Goal: Task Accomplishment & Management: Manage account settings

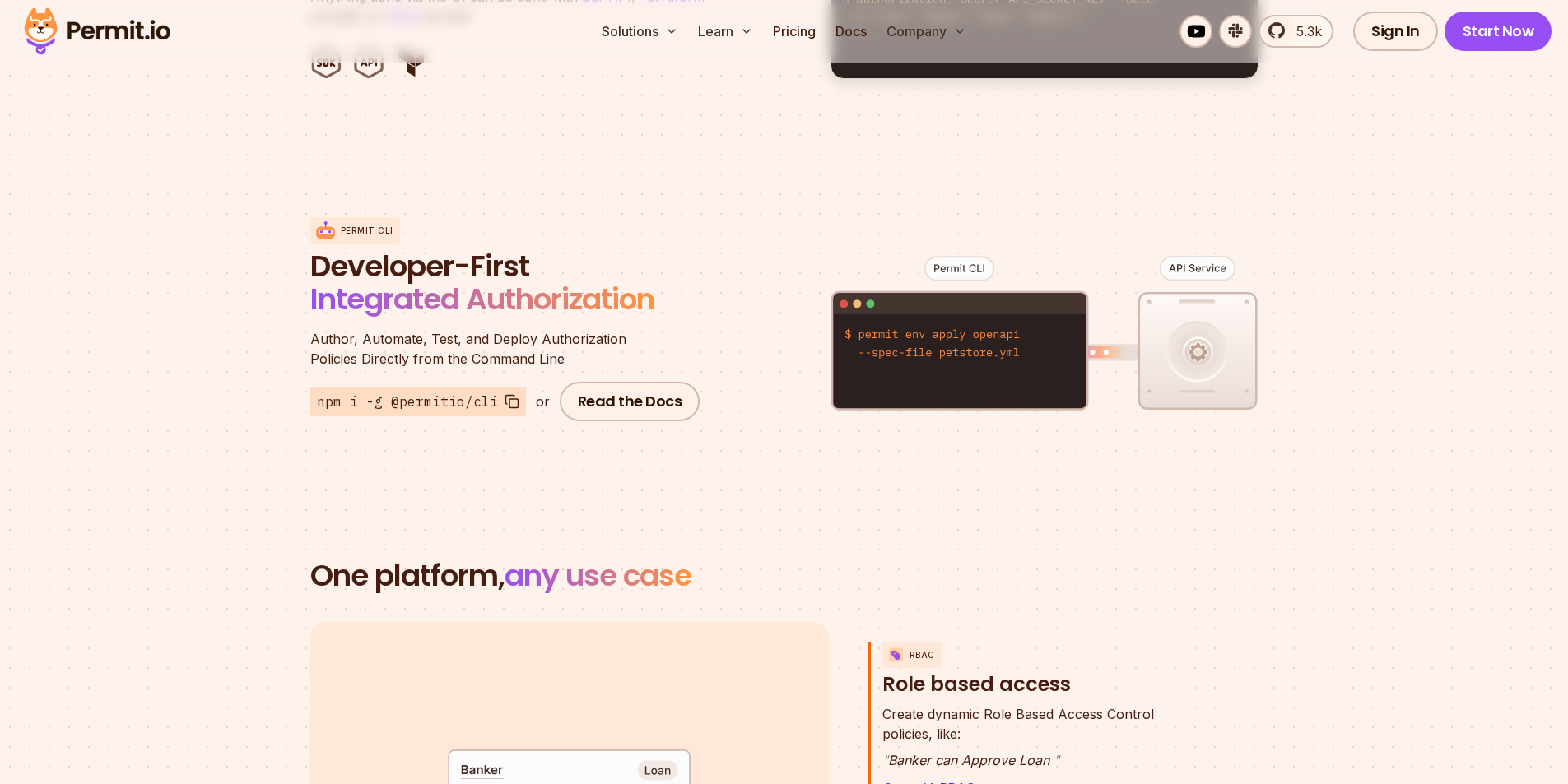
scroll to position [2221, 0]
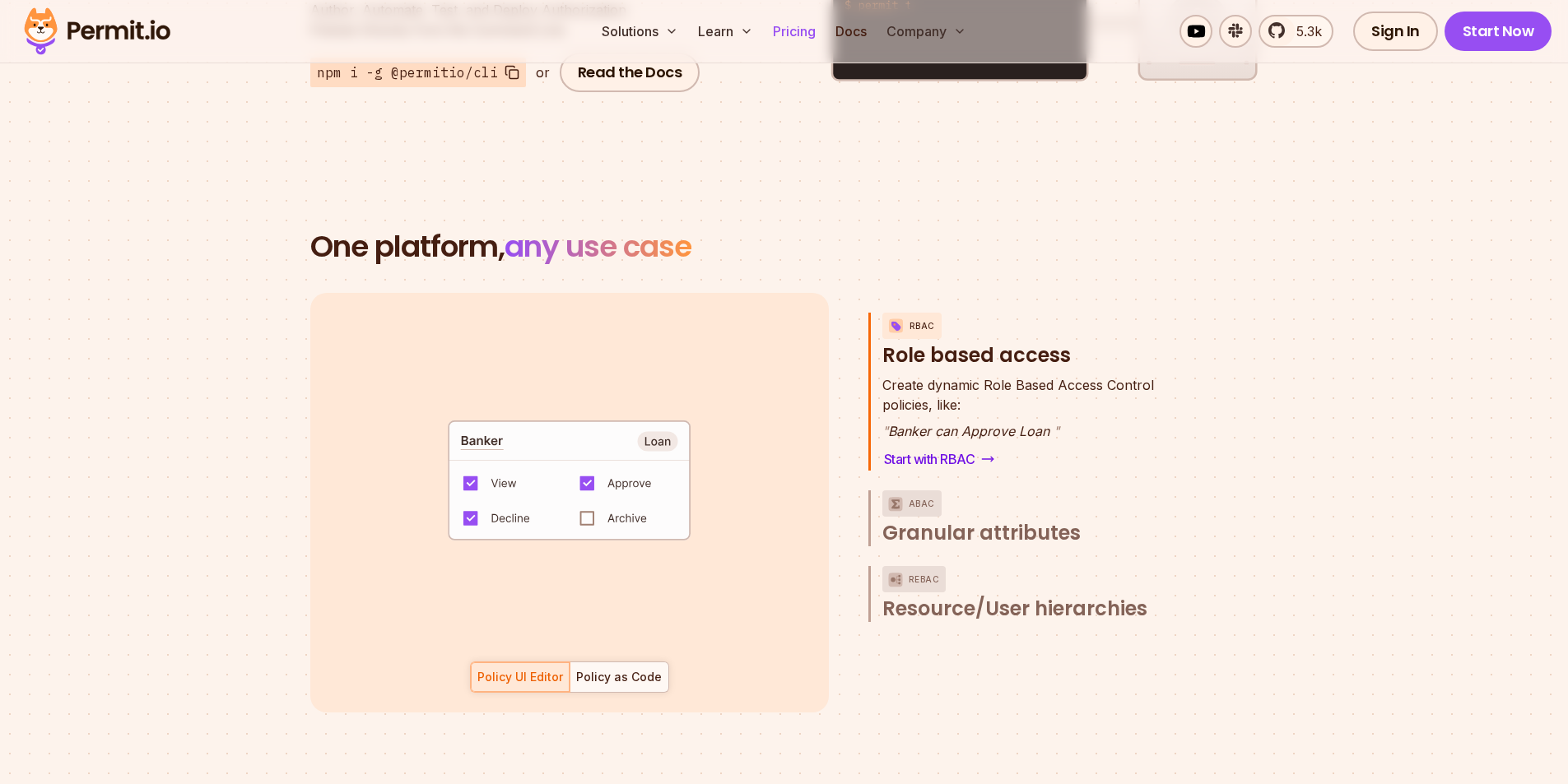
click at [788, 33] on link "Pricing" at bounding box center [794, 31] width 56 height 33
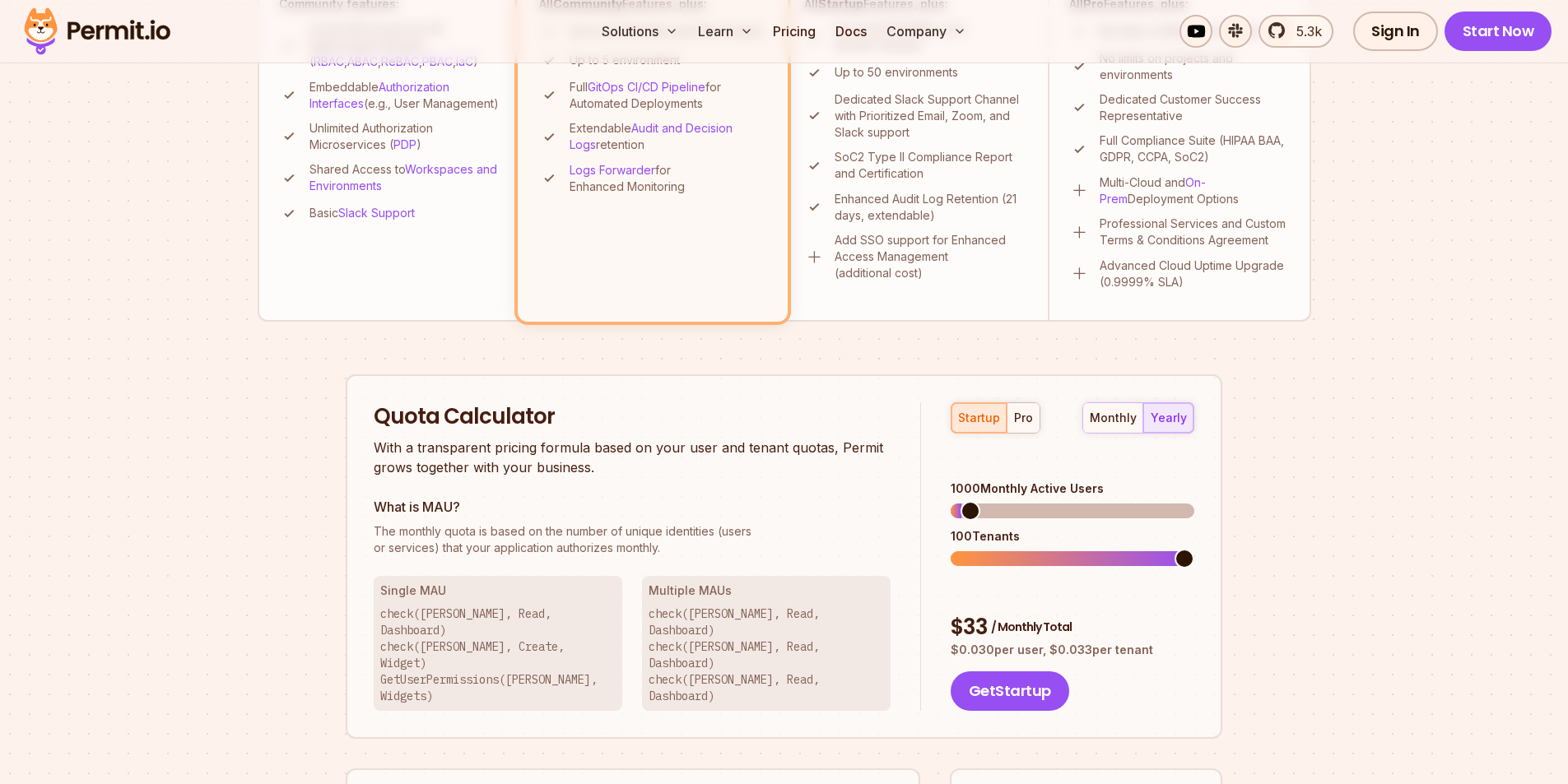
scroll to position [329, 0]
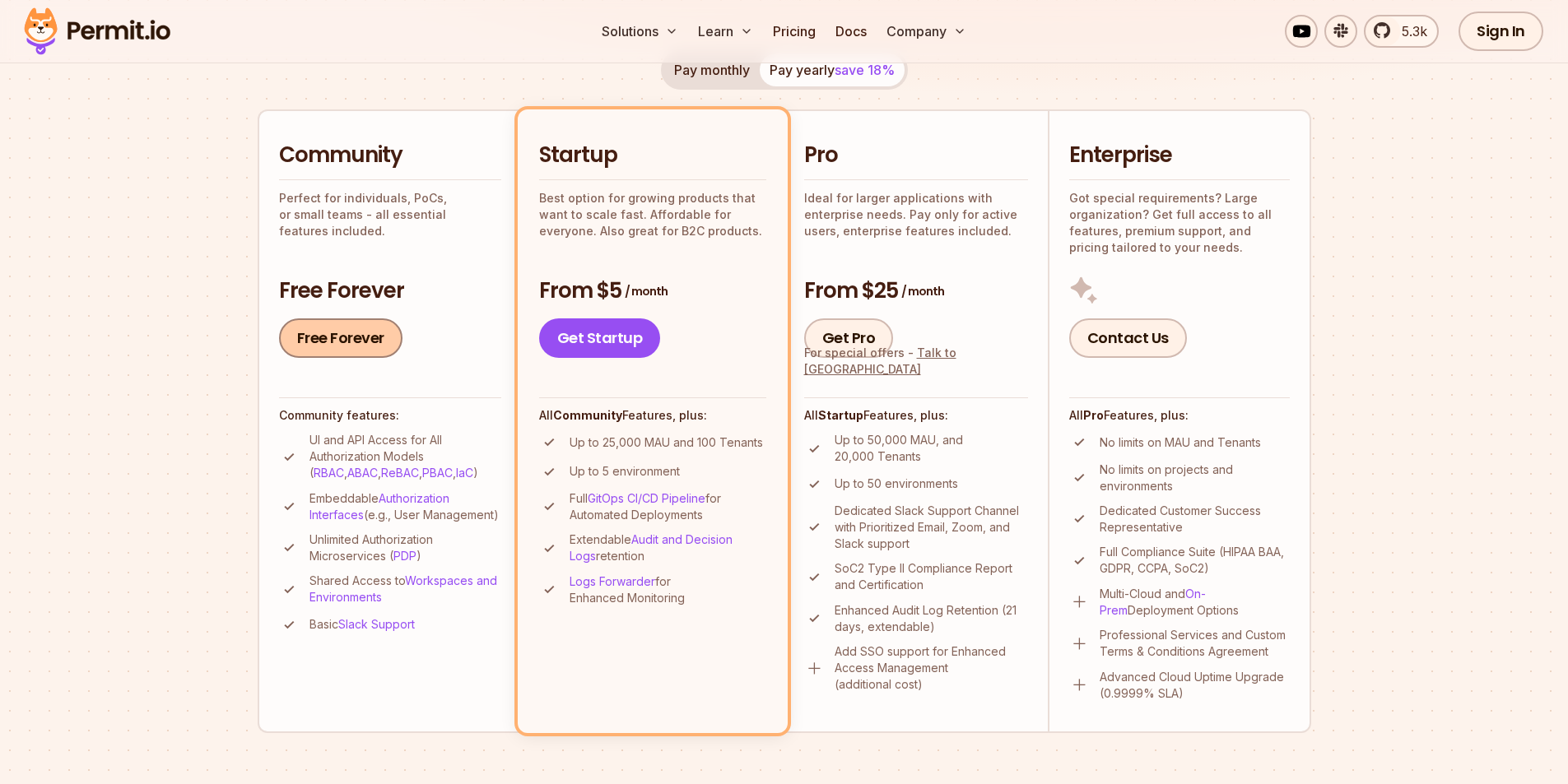
click at [377, 329] on link "Free Forever" at bounding box center [340, 337] width 124 height 39
click at [1396, 309] on section "Permit Pricing From Free to Predictable Scaling From a startup with 100 users t…" at bounding box center [784, 604] width 1568 height 1781
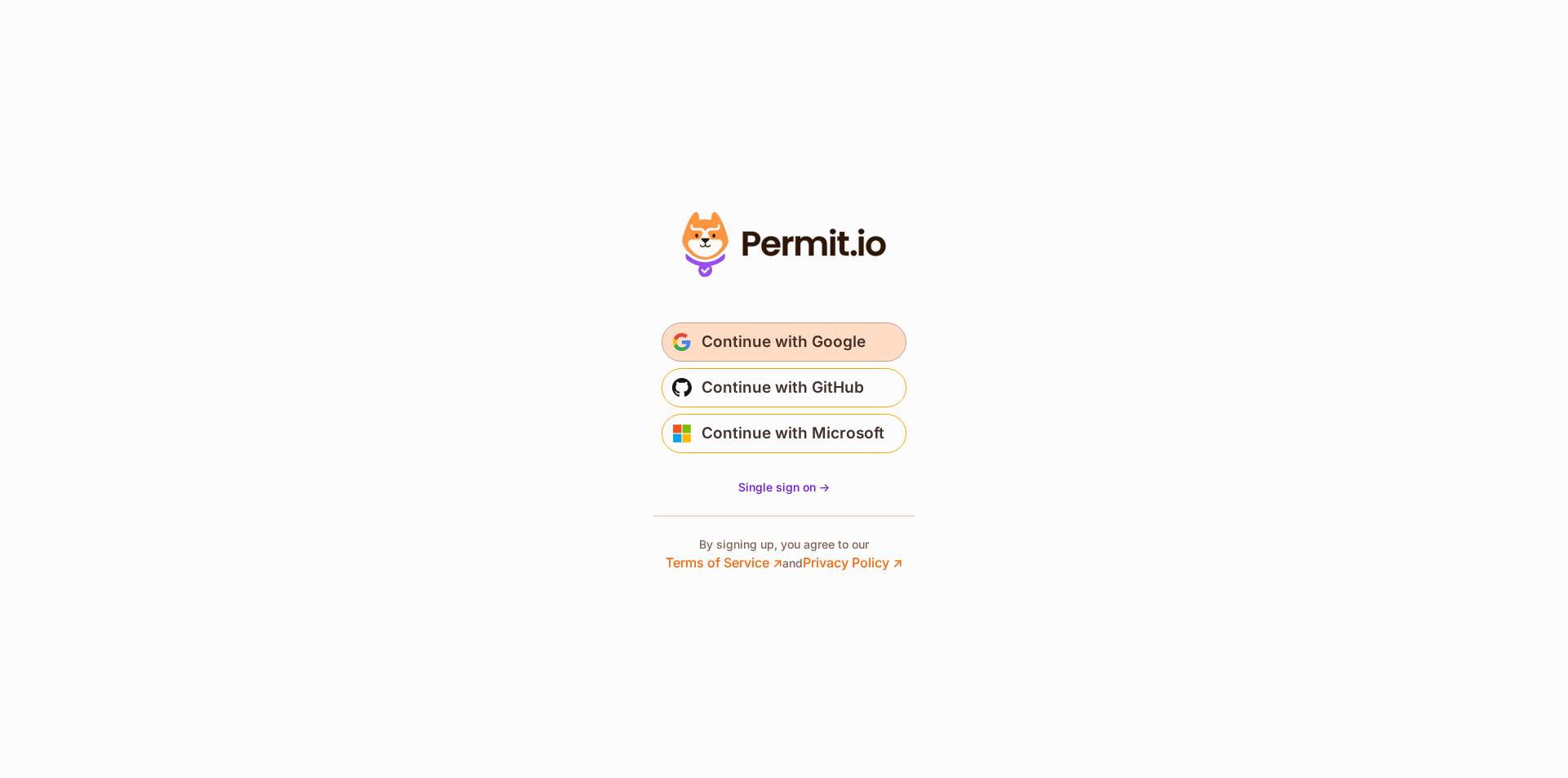
drag, startPoint x: 819, startPoint y: 346, endPoint x: 835, endPoint y: 354, distance: 17.9
click at [819, 346] on span "Continue with Google" at bounding box center [784, 342] width 164 height 26
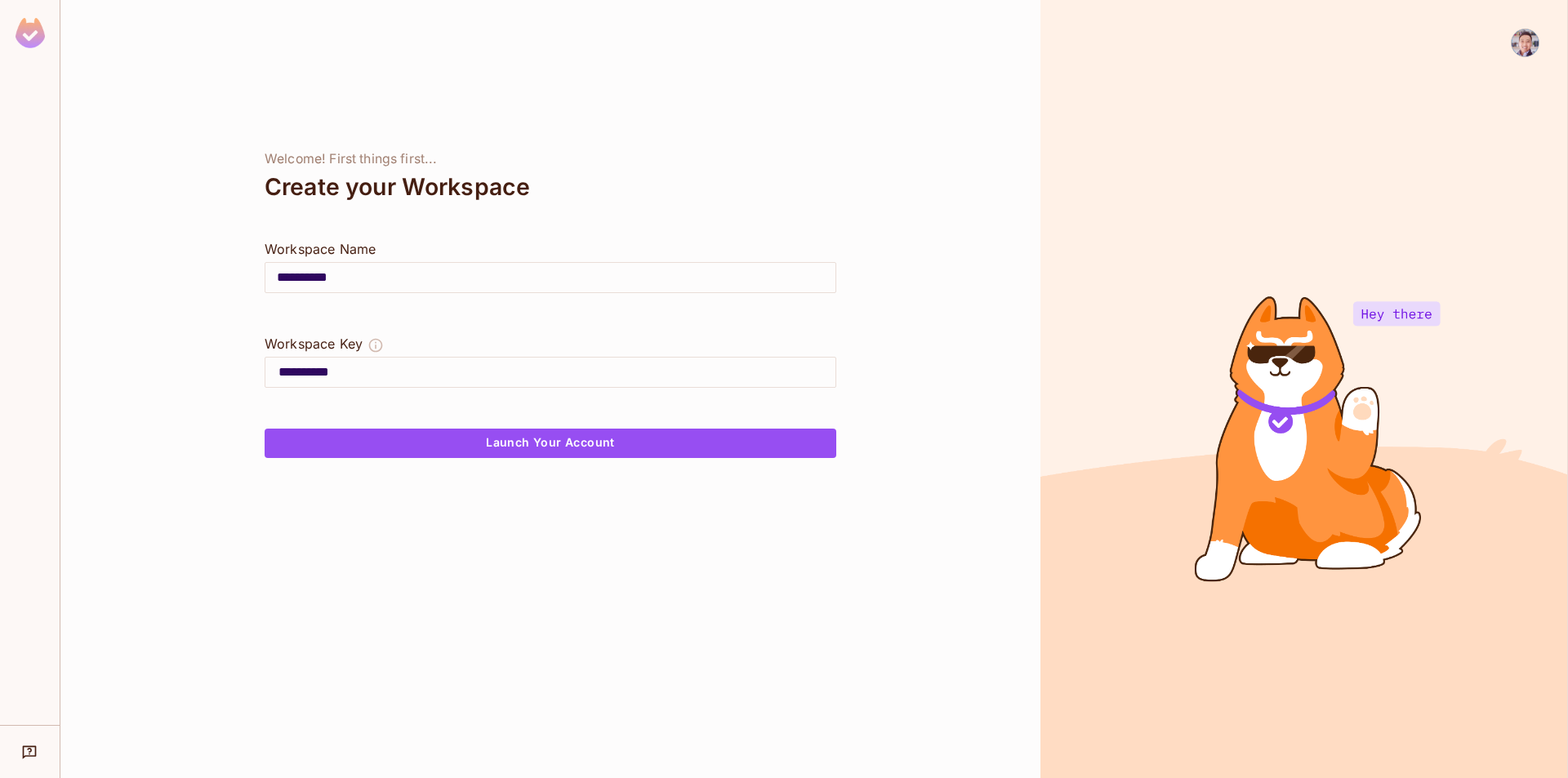
click at [557, 274] on input "**********" at bounding box center [551, 278] width 570 height 45
drag, startPoint x: 626, startPoint y: 446, endPoint x: 673, endPoint y: 460, distance: 49.0
click at [630, 448] on button "Launch Your Account" at bounding box center [551, 443] width 572 height 29
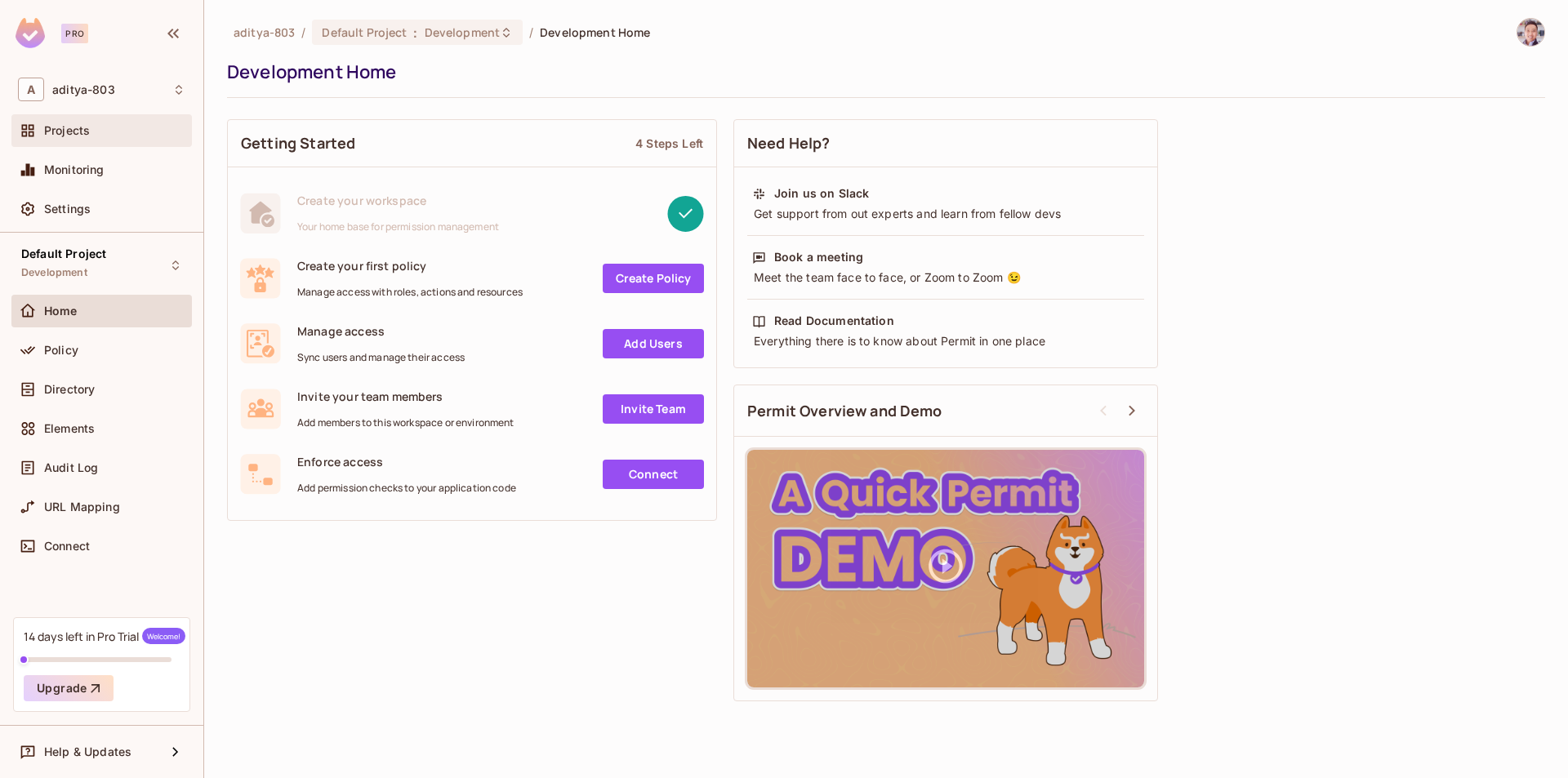
click at [132, 130] on div "Projects" at bounding box center [114, 130] width 141 height 13
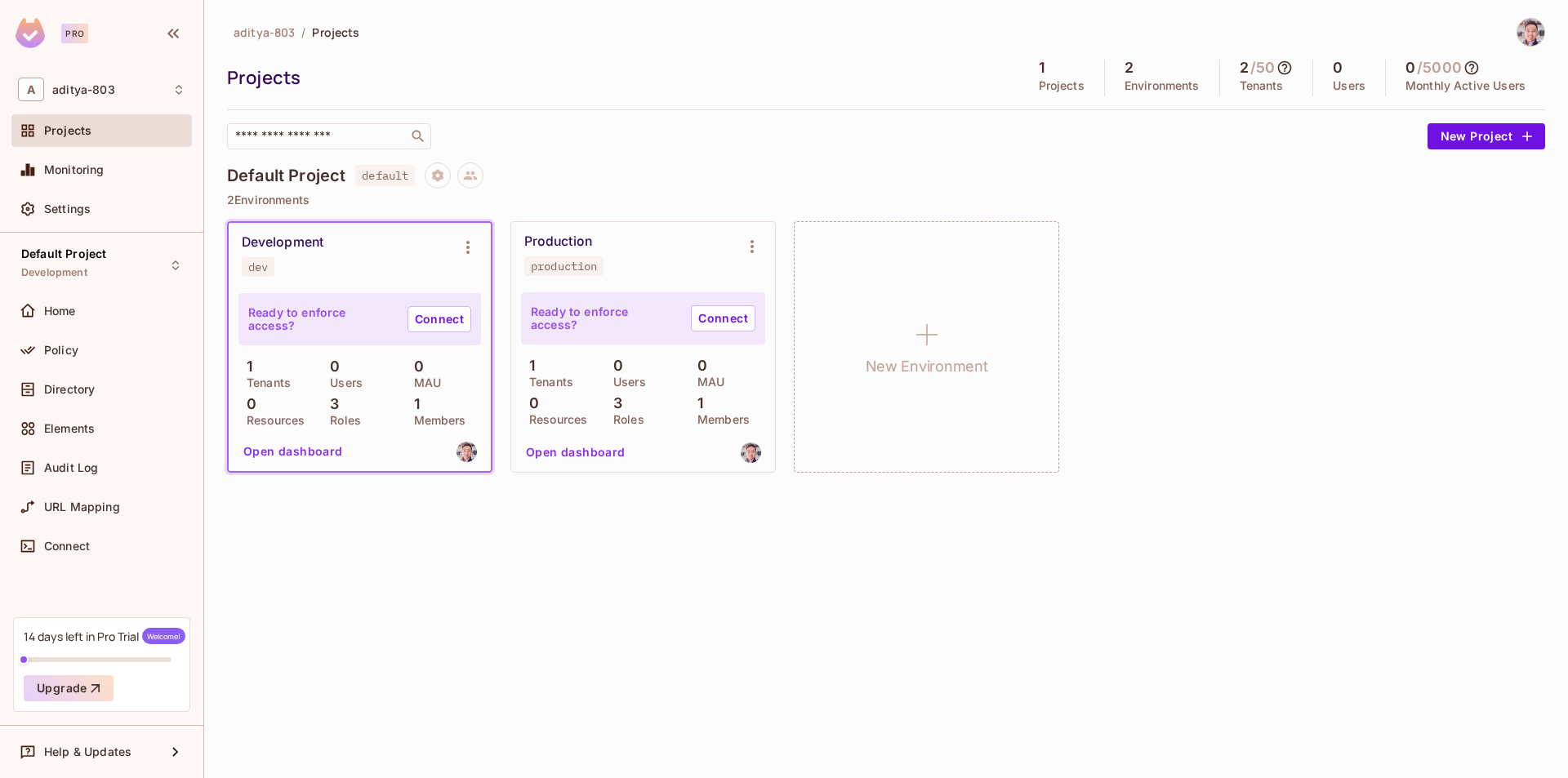
click at [637, 147] on div "​" at bounding box center [823, 136] width 1192 height 26
click at [636, 274] on div "Production production" at bounding box center [630, 255] width 211 height 43
click at [433, 319] on link "Connect" at bounding box center [440, 318] width 64 height 26
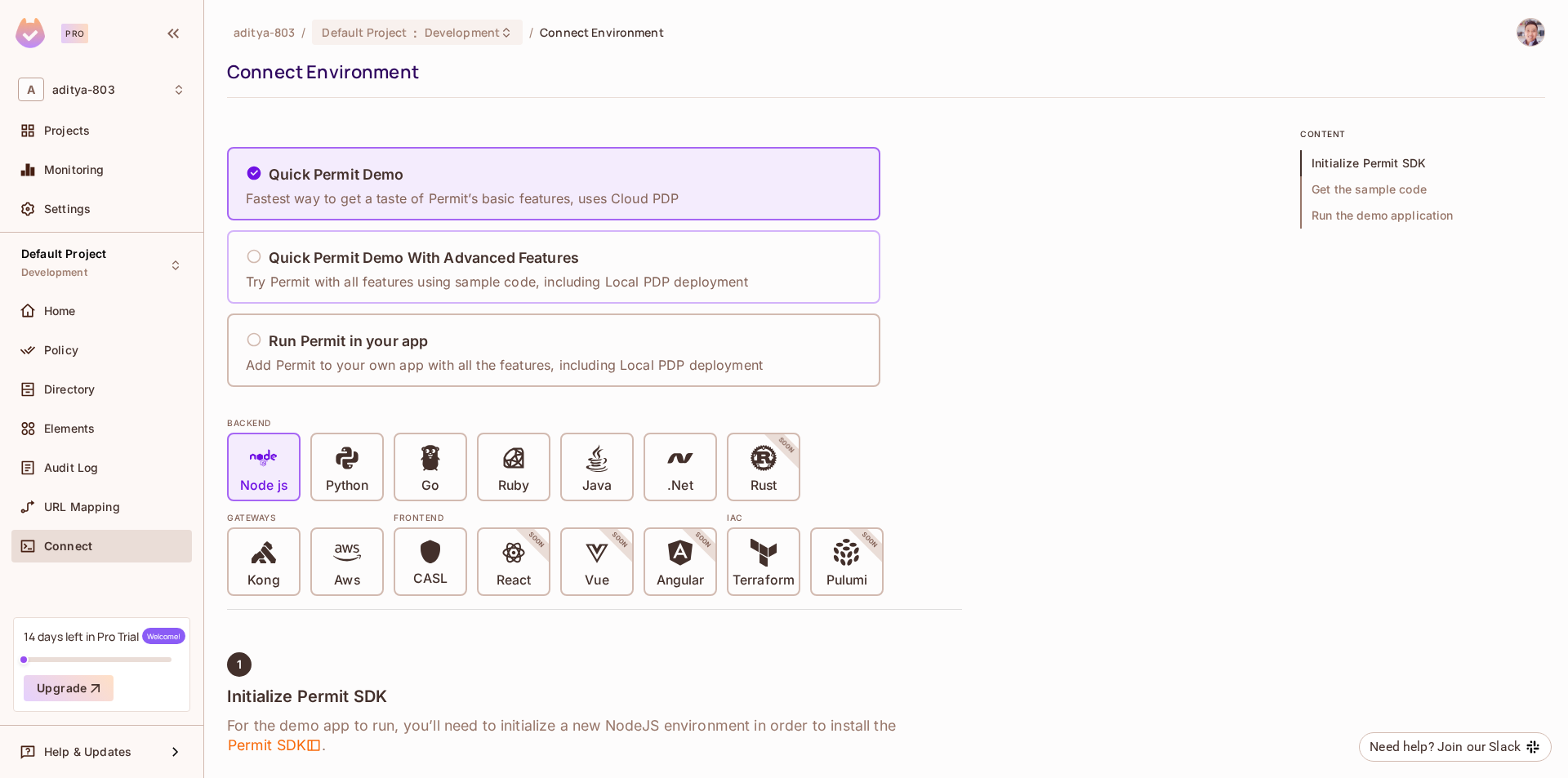
click at [487, 268] on div "Quick Permit Demo With Advanced Features" at bounding box center [497, 258] width 502 height 20
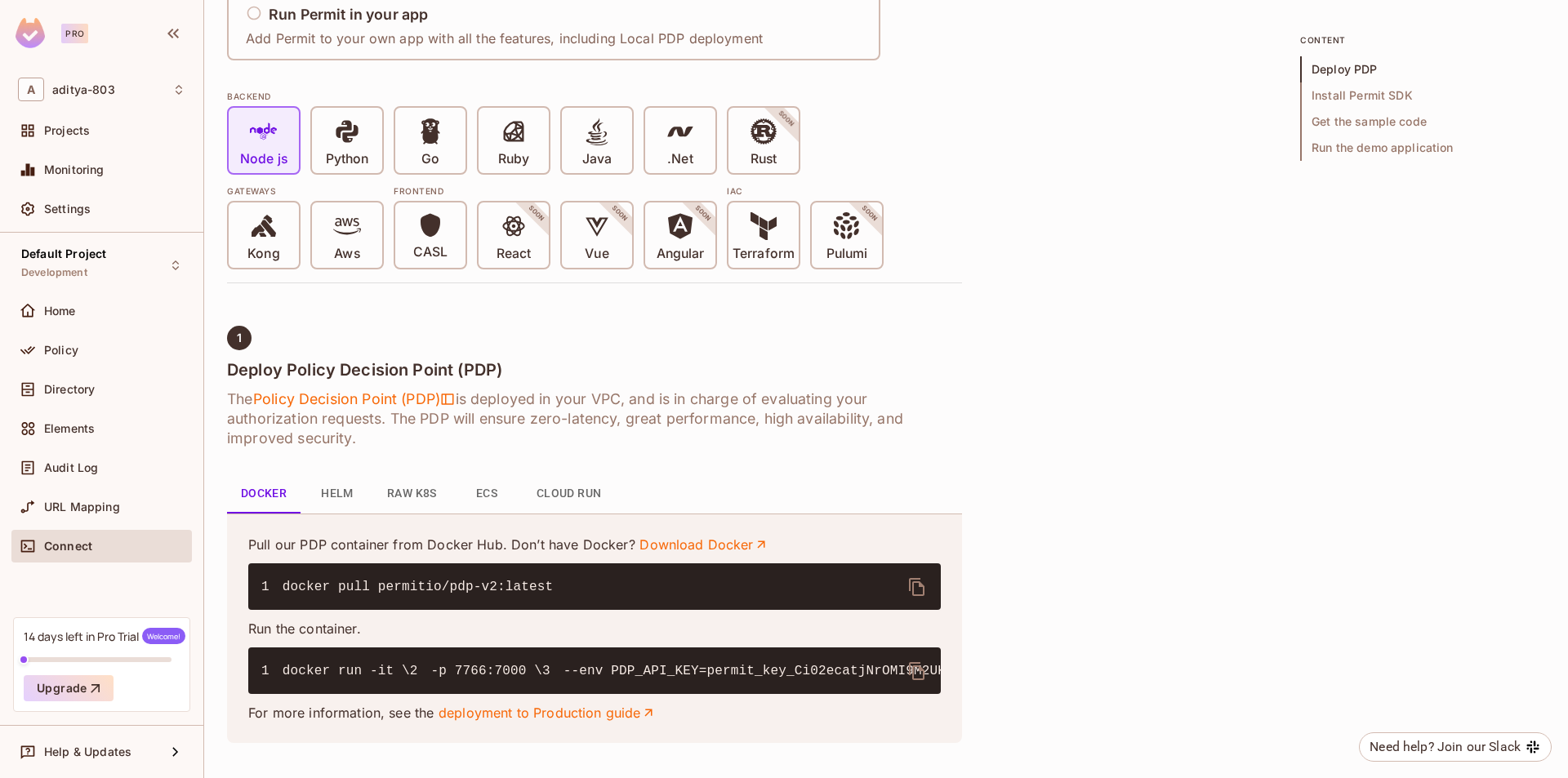
scroll to position [82, 0]
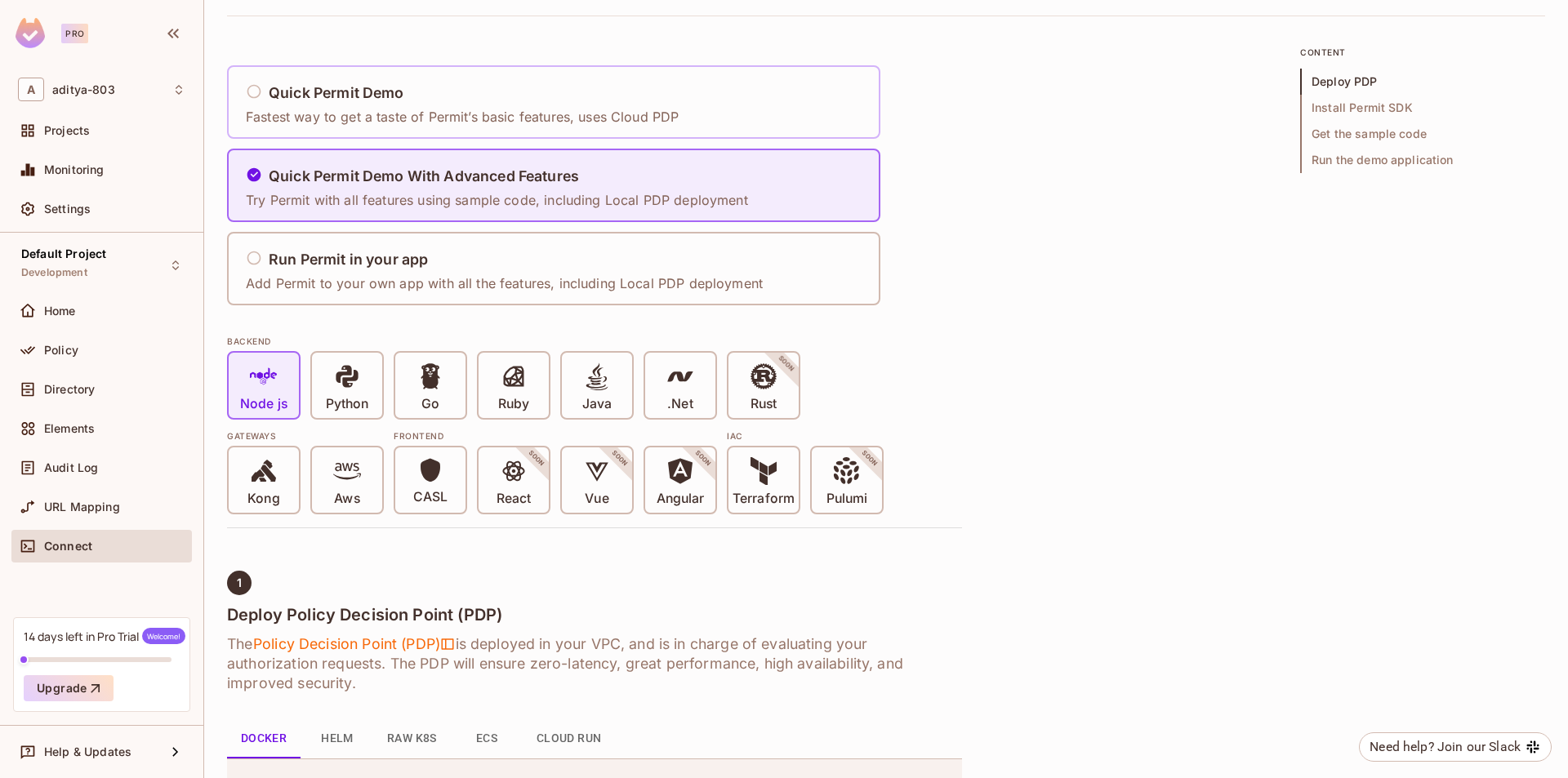
click at [699, 118] on div "Quick Permit Demo Fastest way to get a taste of Permit’s basic features, uses C…" at bounding box center [553, 102] width 653 height 74
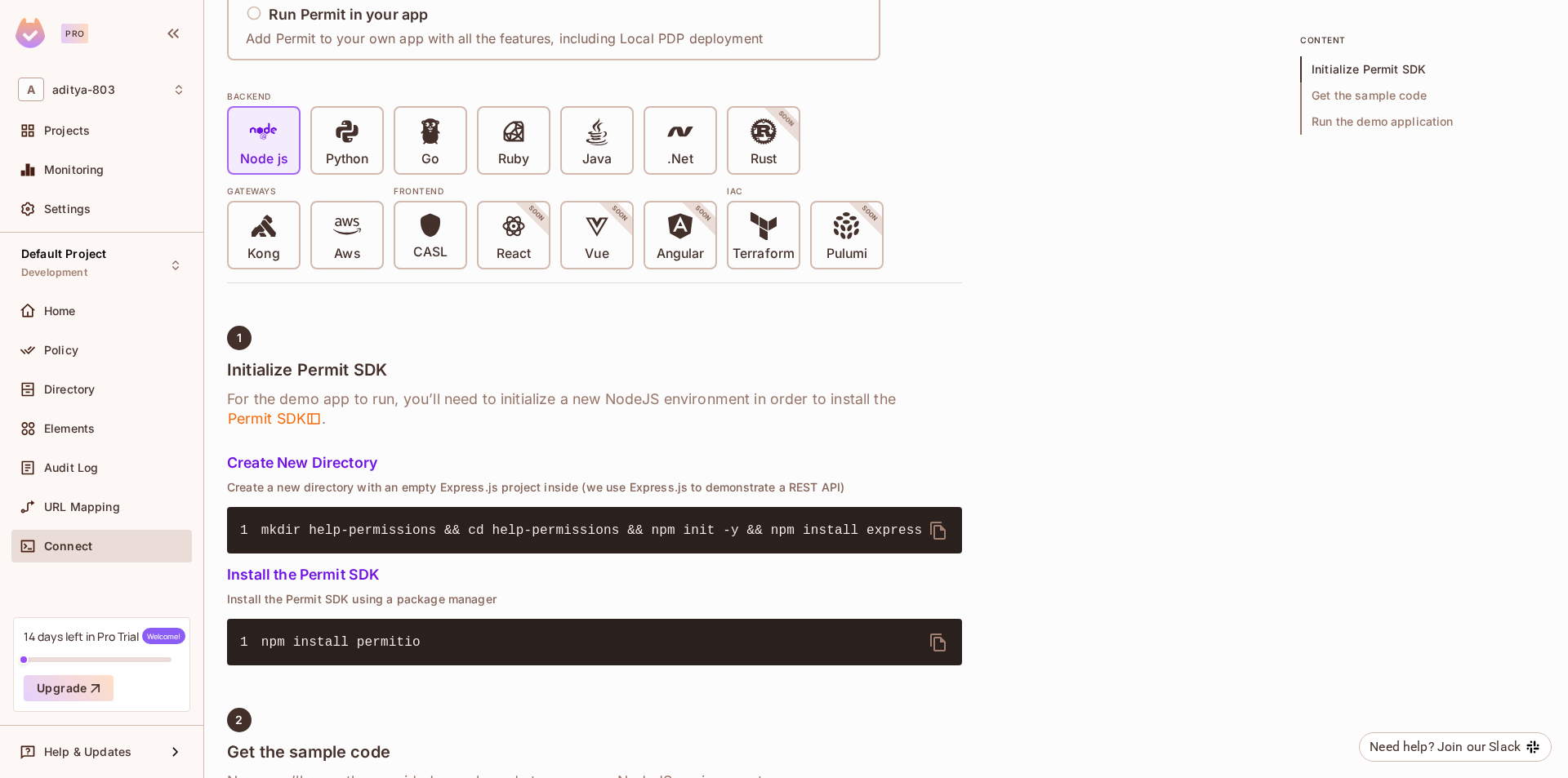
scroll to position [0, 0]
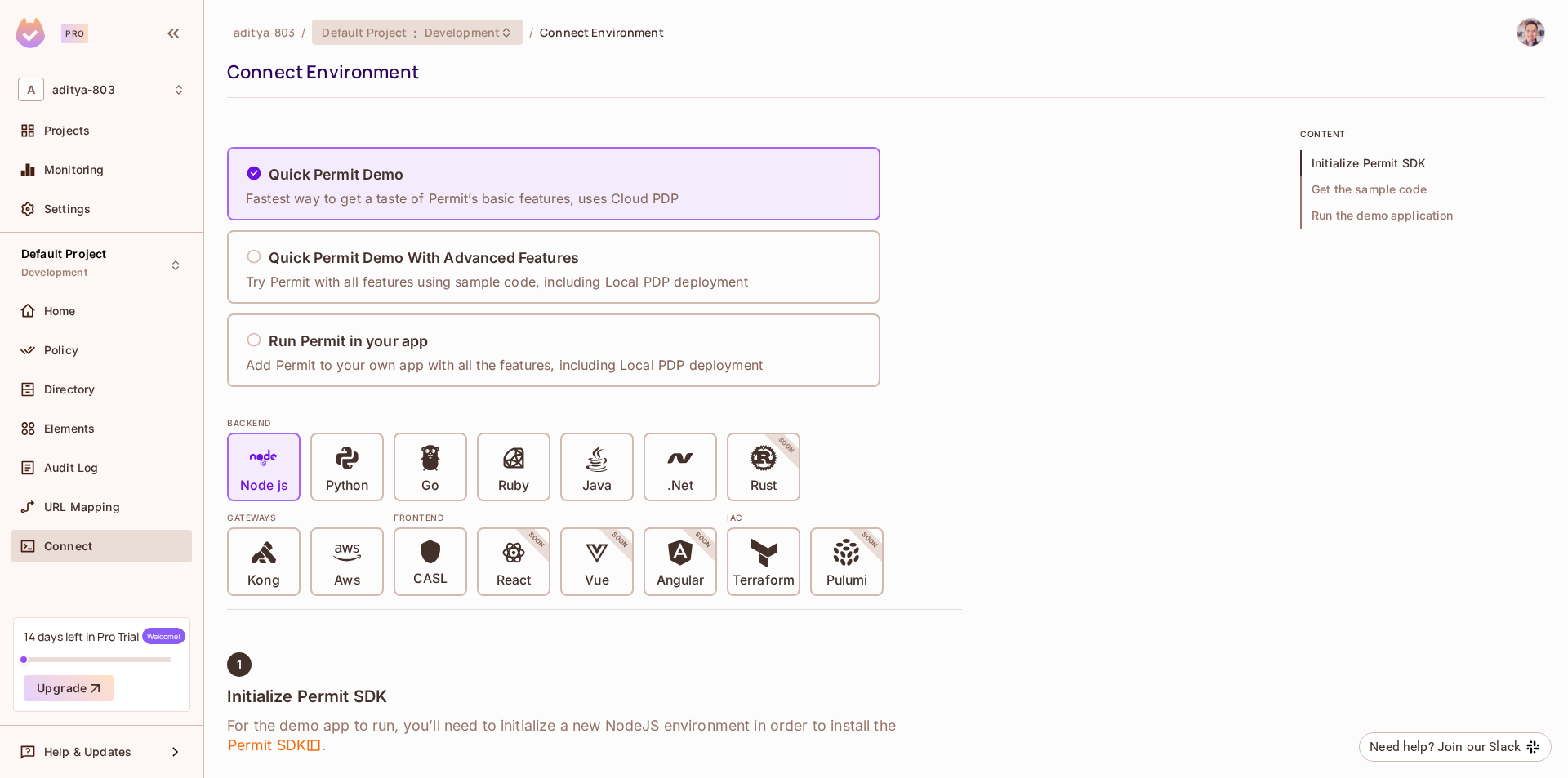
click at [415, 30] on span ":" at bounding box center [415, 33] width 5 height 13
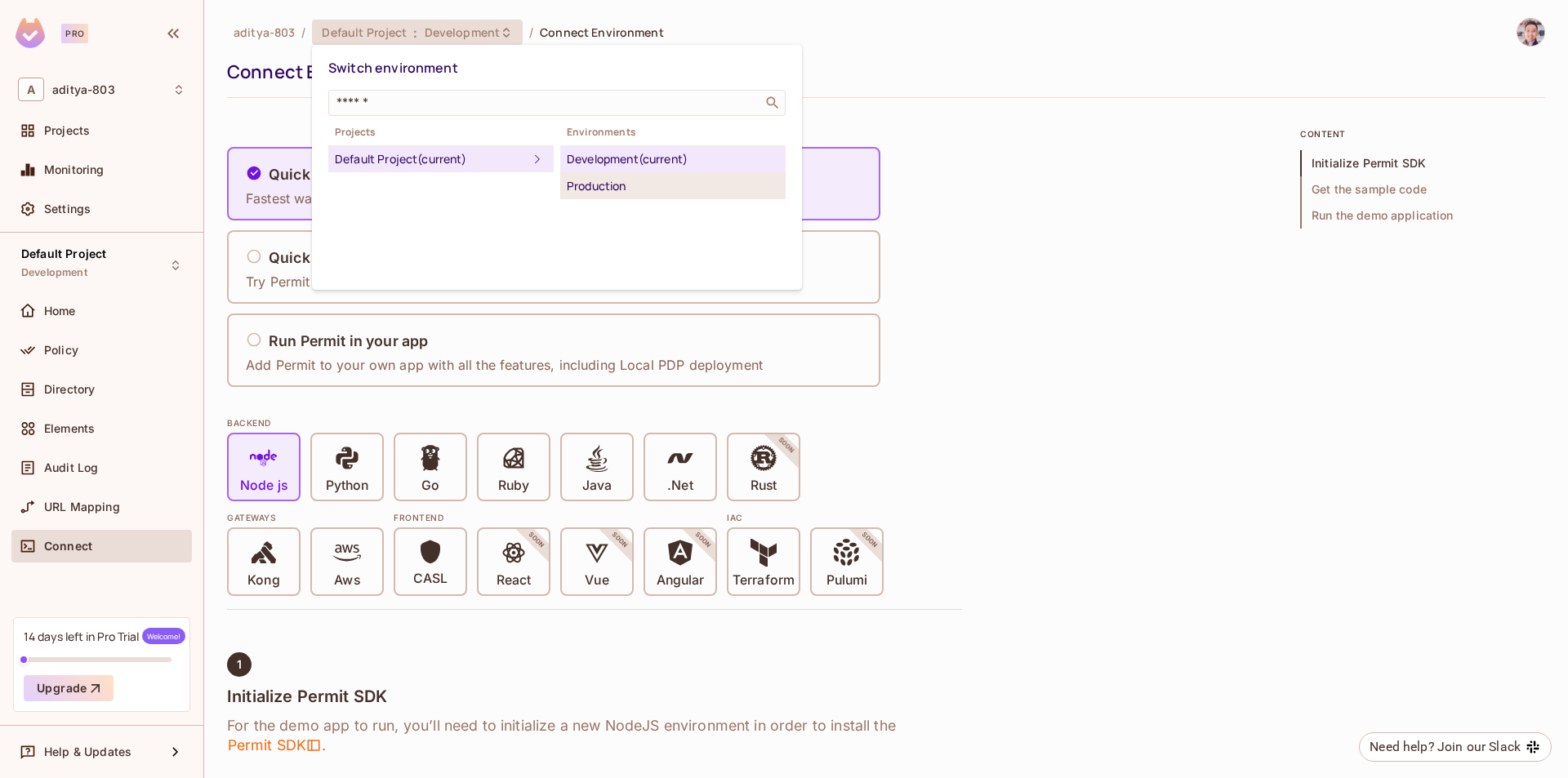
click at [650, 187] on div "Production" at bounding box center [673, 187] width 212 height 20
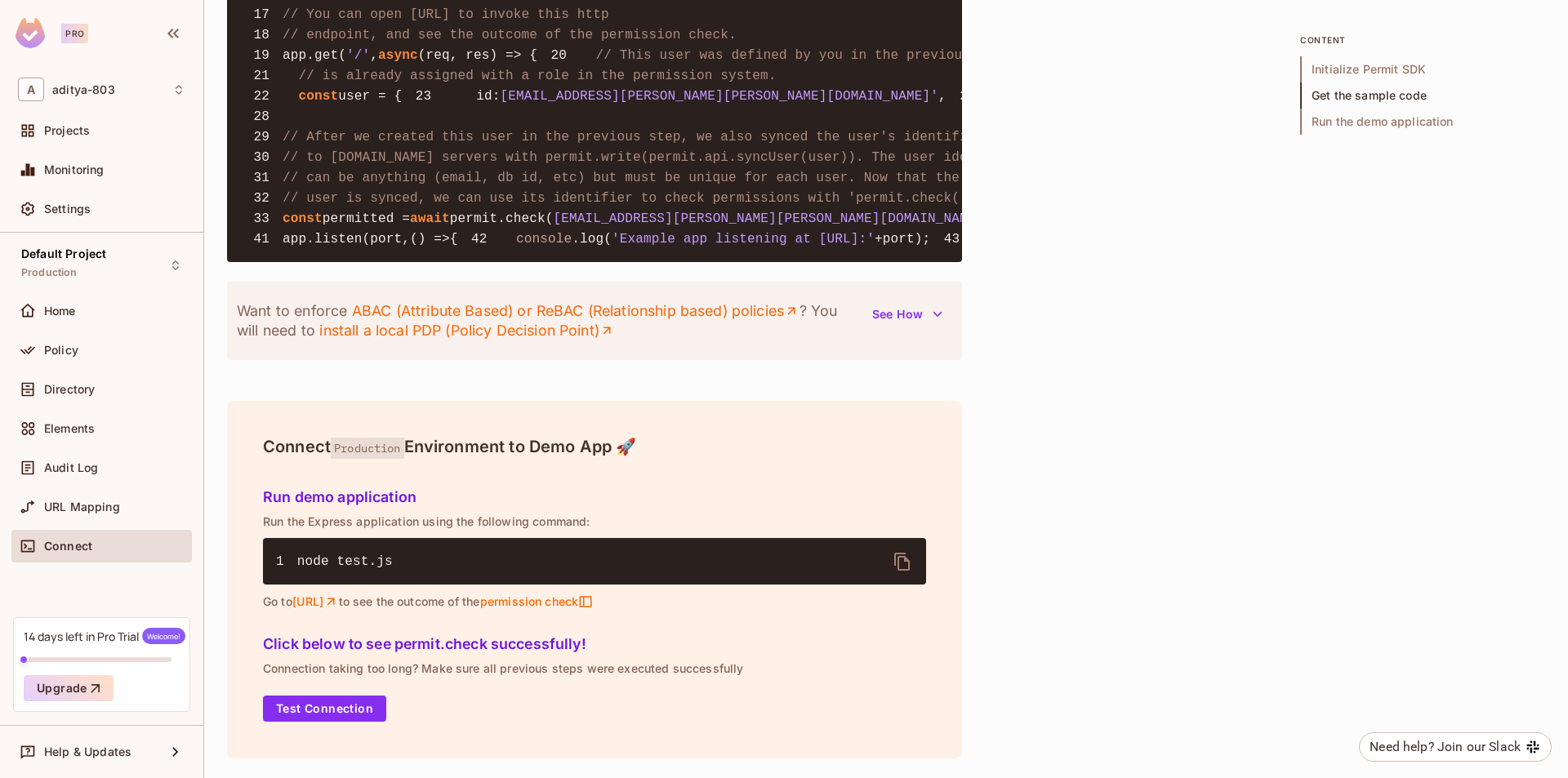
scroll to position [1922, 0]
click at [893, 357] on div "Want to enforce ABAC (Attribute Based) or ReBAC (Relationship based) policies ?…" at bounding box center [593, 321] width 734 height 78
click at [941, 357] on div "Want to enforce ABAC (Attribute Based) or ReBAC (Relationship based) policies ?…" at bounding box center [593, 321] width 734 height 78
click at [664, 353] on div "Want to enforce ABAC (Attribute Based) or ReBAC (Relationship based) policies ?…" at bounding box center [593, 321] width 734 height 78
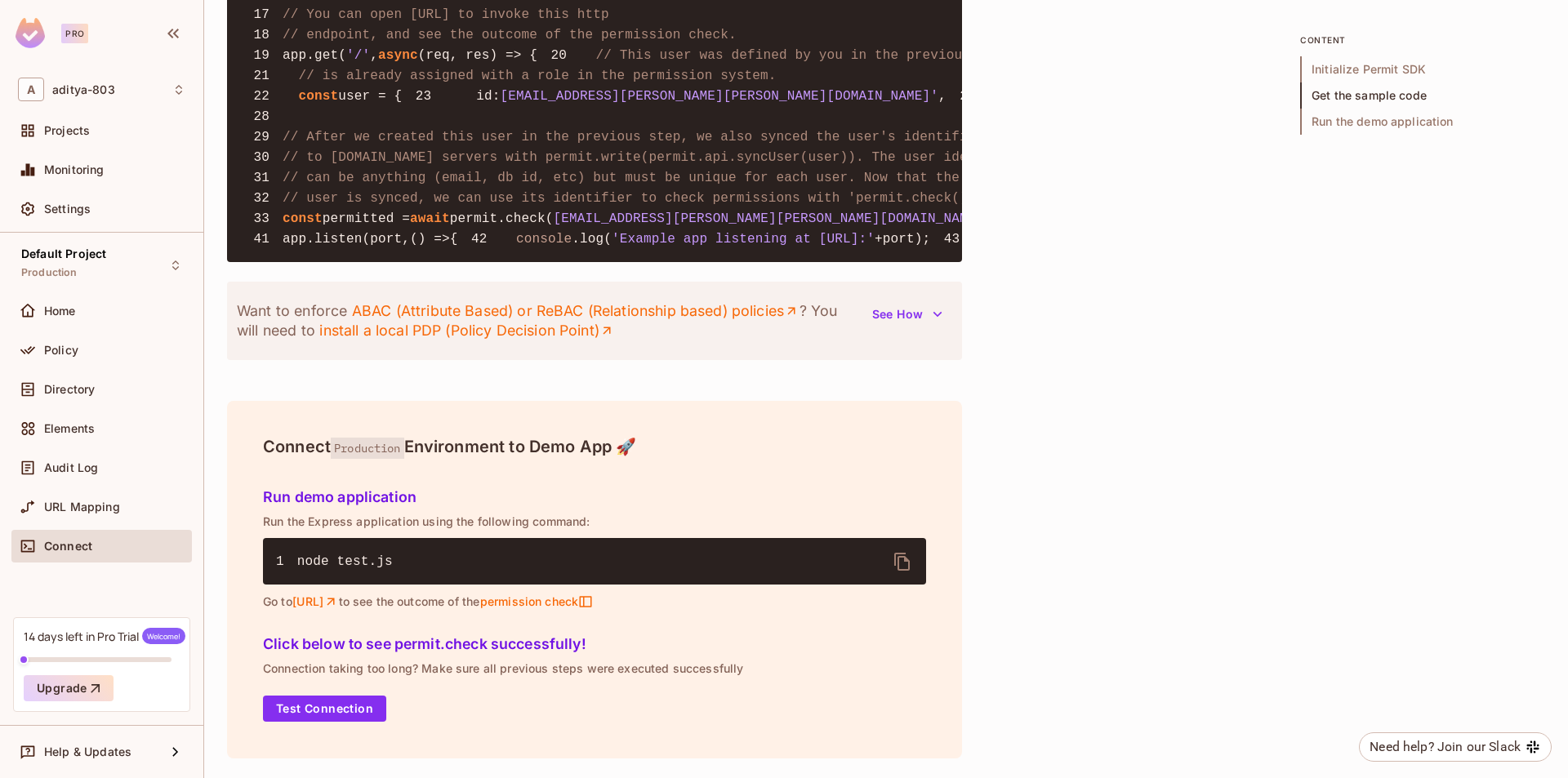
drag, startPoint x: 927, startPoint y: 360, endPoint x: 943, endPoint y: 360, distance: 16.0
click at [928, 360] on div "Want to enforce ABAC (Attribute Based) or ReBAC (Relationship based) policies ?…" at bounding box center [593, 321] width 734 height 78
click at [946, 360] on div "Want to enforce ABAC (Attribute Based) or ReBAC (Relationship based) policies ?…" at bounding box center [593, 321] width 734 height 78
click at [615, 262] on pre "1 const { Permit } = require ( 'permitio' ); 2 3 const express = require ( 'exp…" at bounding box center [593, 55] width 734 height 414
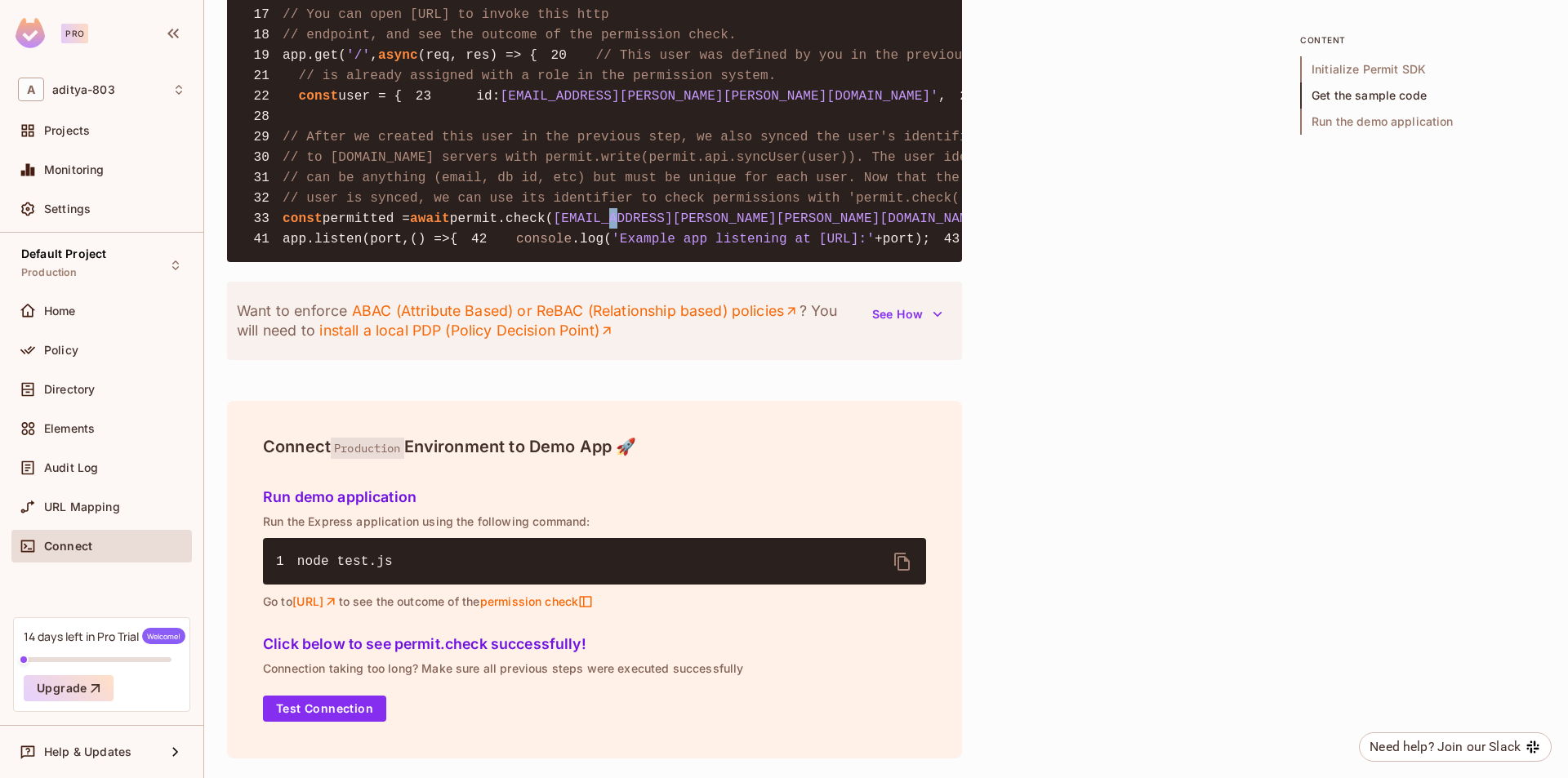
click at [615, 262] on pre "1 const { Permit } = require ( 'permitio' ); 2 3 const express = require ( 'exp…" at bounding box center [593, 55] width 734 height 414
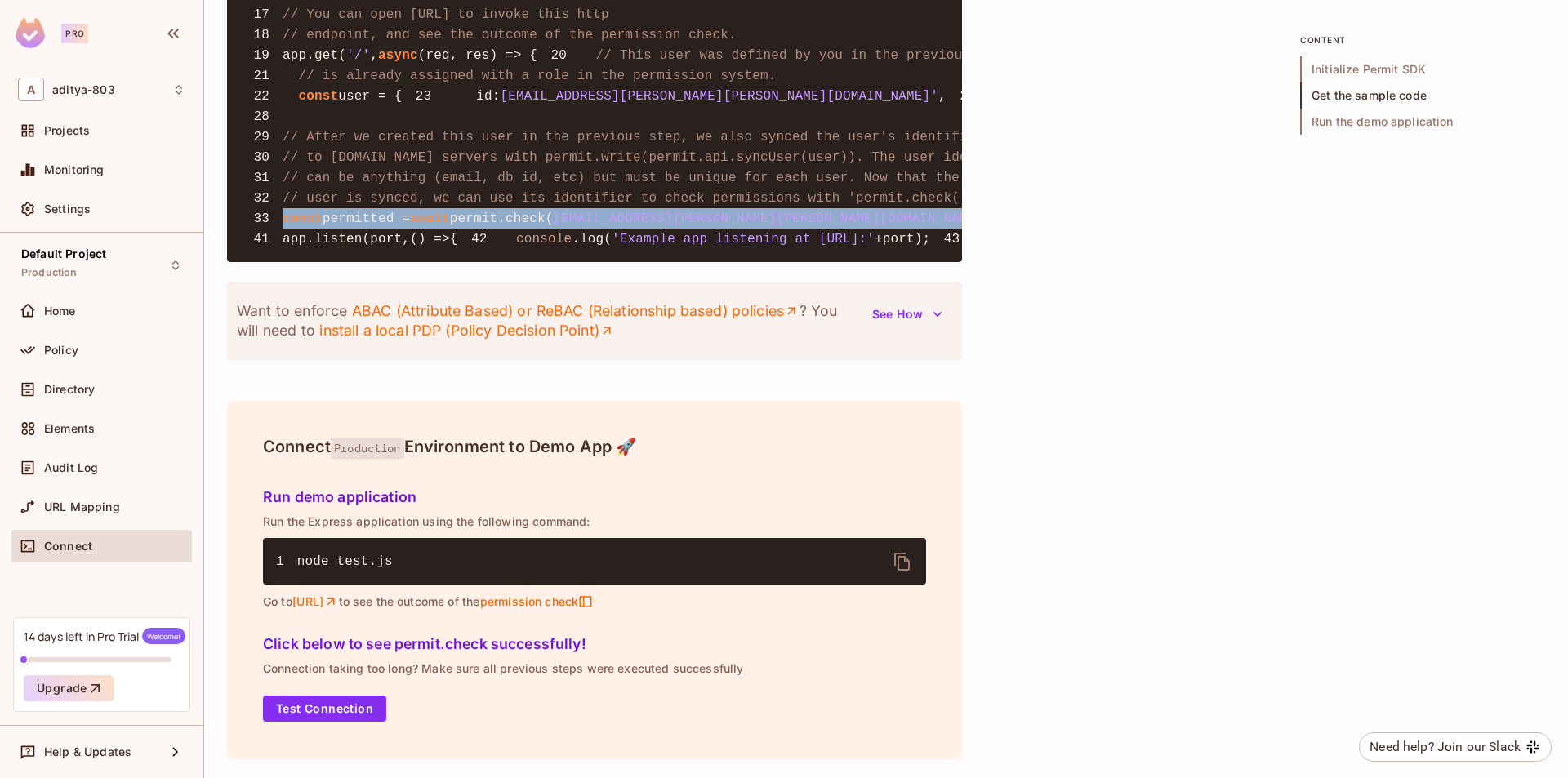
click at [615, 262] on pre "1 const { Permit } = require ( 'permitio' ); 2 3 const express = require ( 'exp…" at bounding box center [593, 55] width 734 height 414
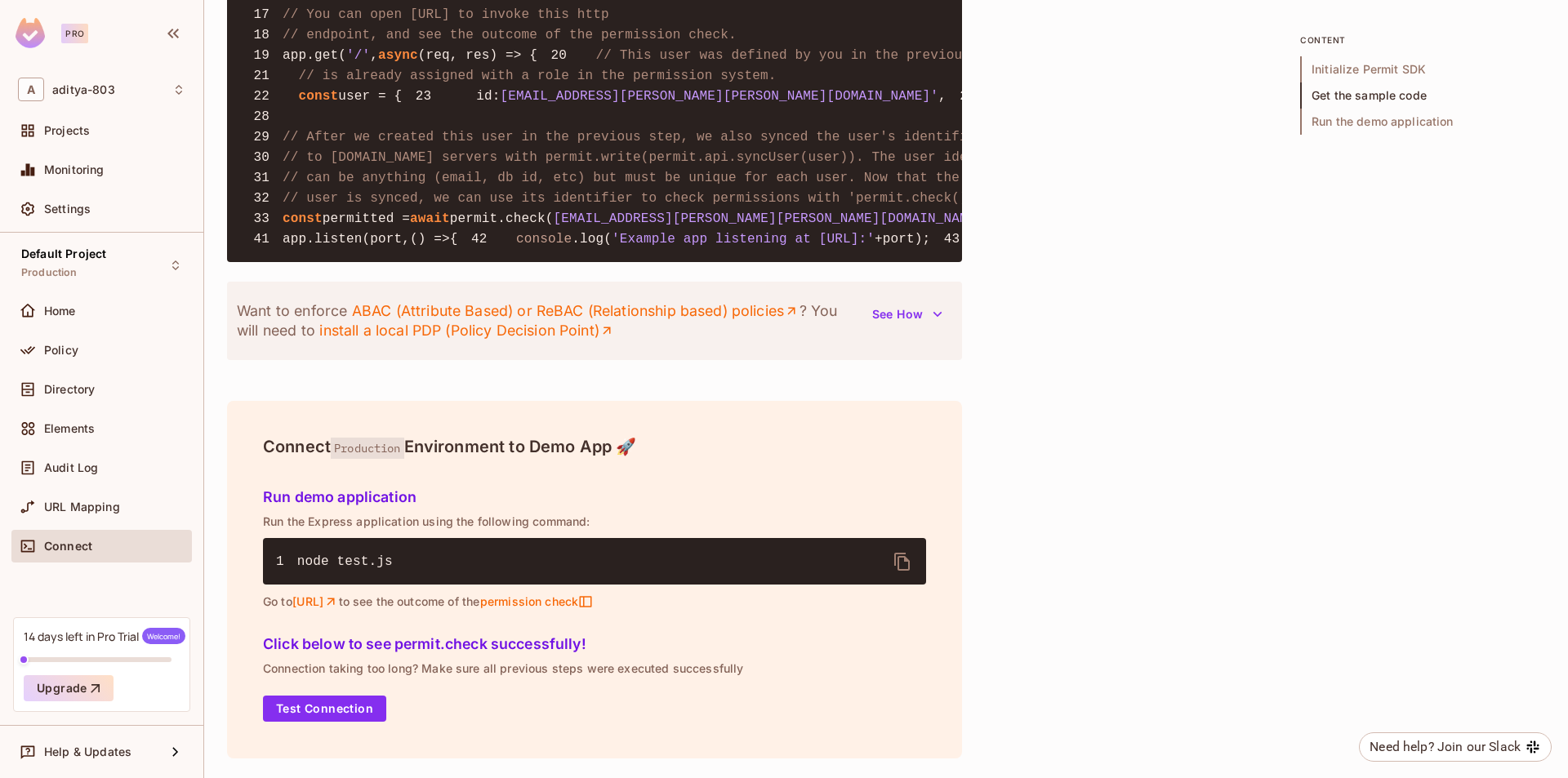
click at [623, 262] on pre "1 const { Permit } = require ( 'permitio' ); 2 3 const express = require ( 'exp…" at bounding box center [593, 55] width 734 height 414
drag, startPoint x: 652, startPoint y: 574, endPoint x: 683, endPoint y: 576, distance: 31.1
click at [681, 262] on pre "1 const { Permit } = require ( 'permitio' ); 2 3 const express = require ( 'exp…" at bounding box center [593, 55] width 734 height 414
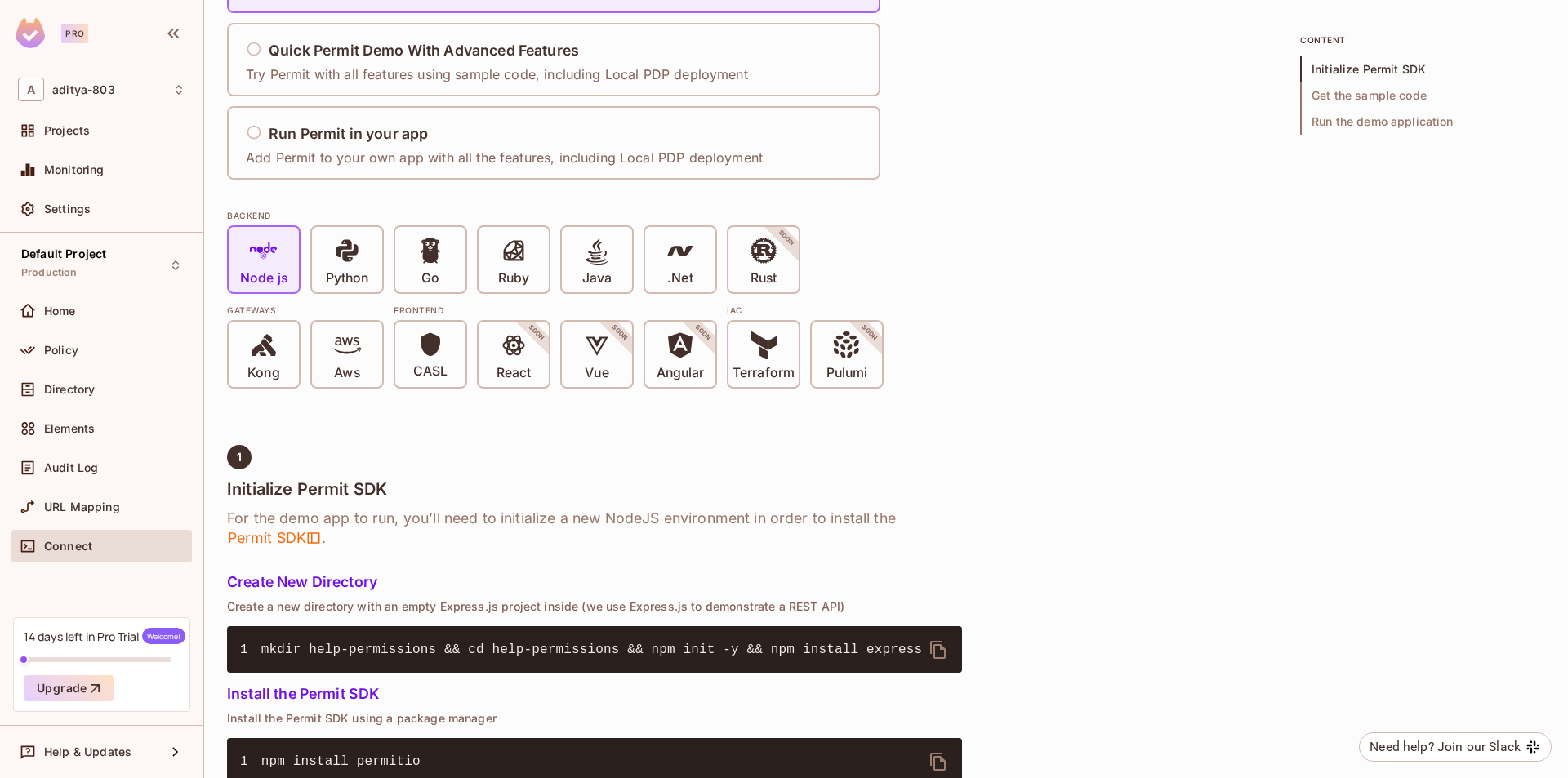
scroll to position [0, 0]
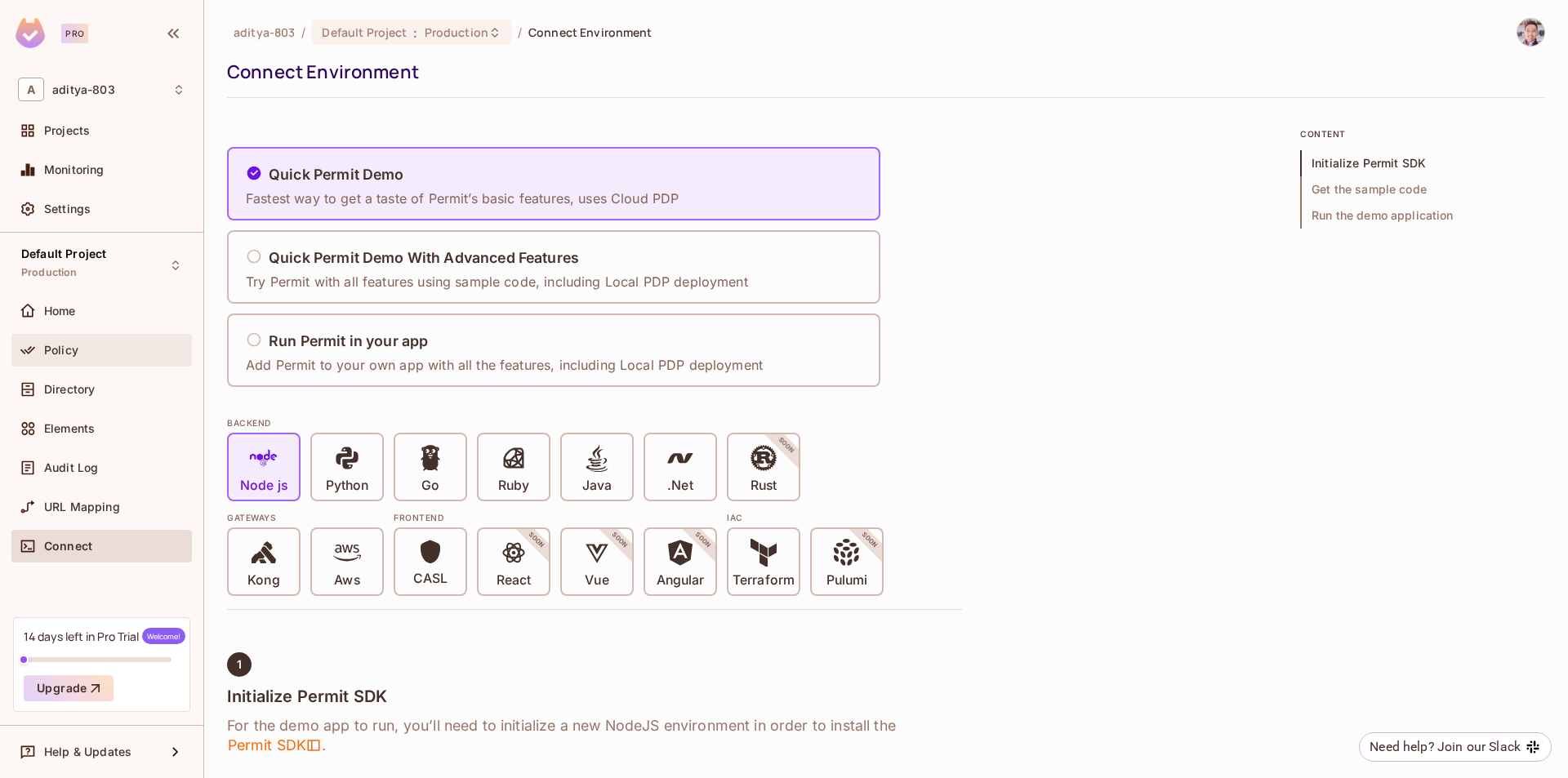
click at [122, 347] on div "Policy" at bounding box center [114, 350] width 141 height 13
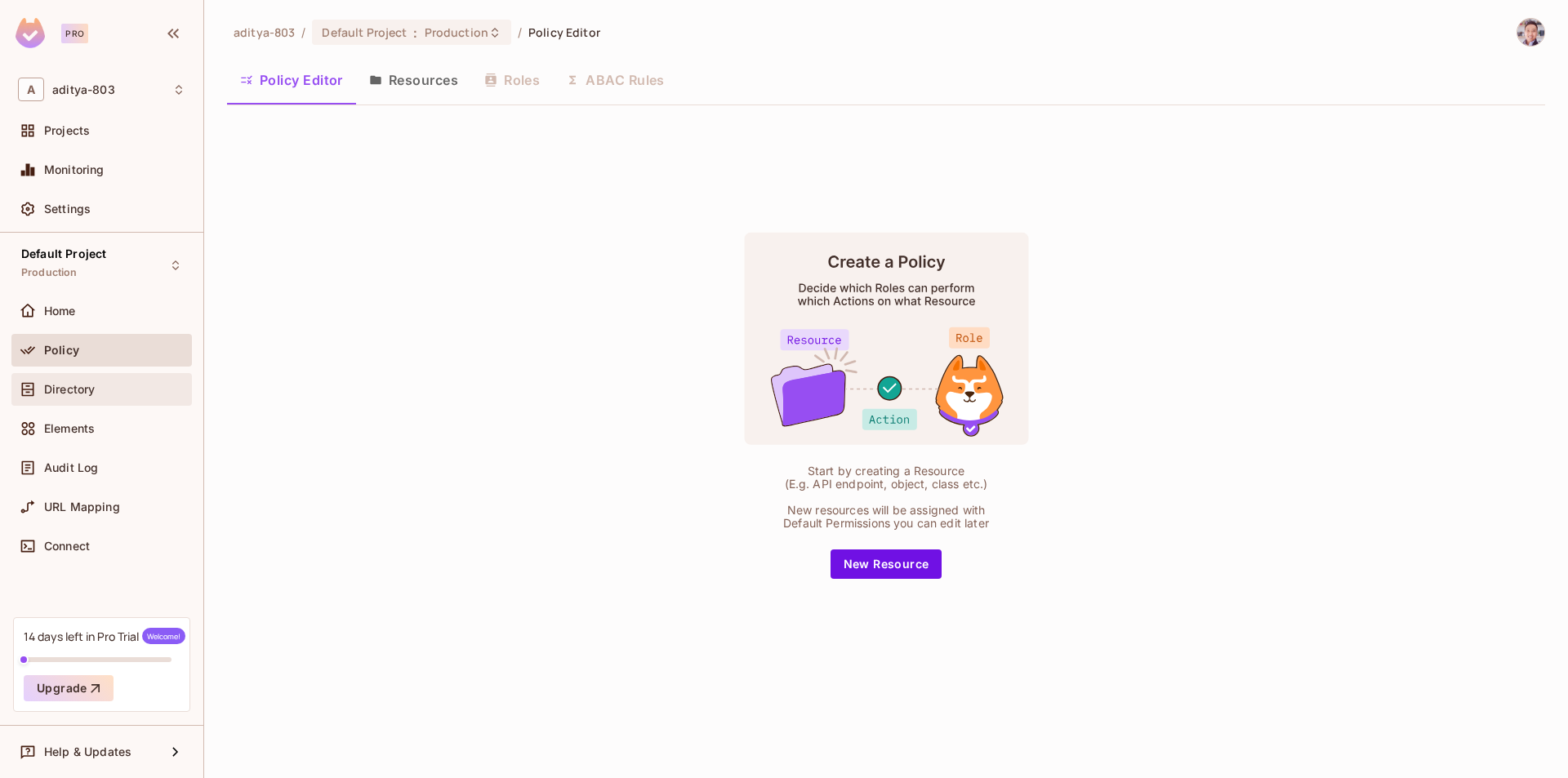
click at [123, 391] on div "Directory" at bounding box center [114, 389] width 141 height 13
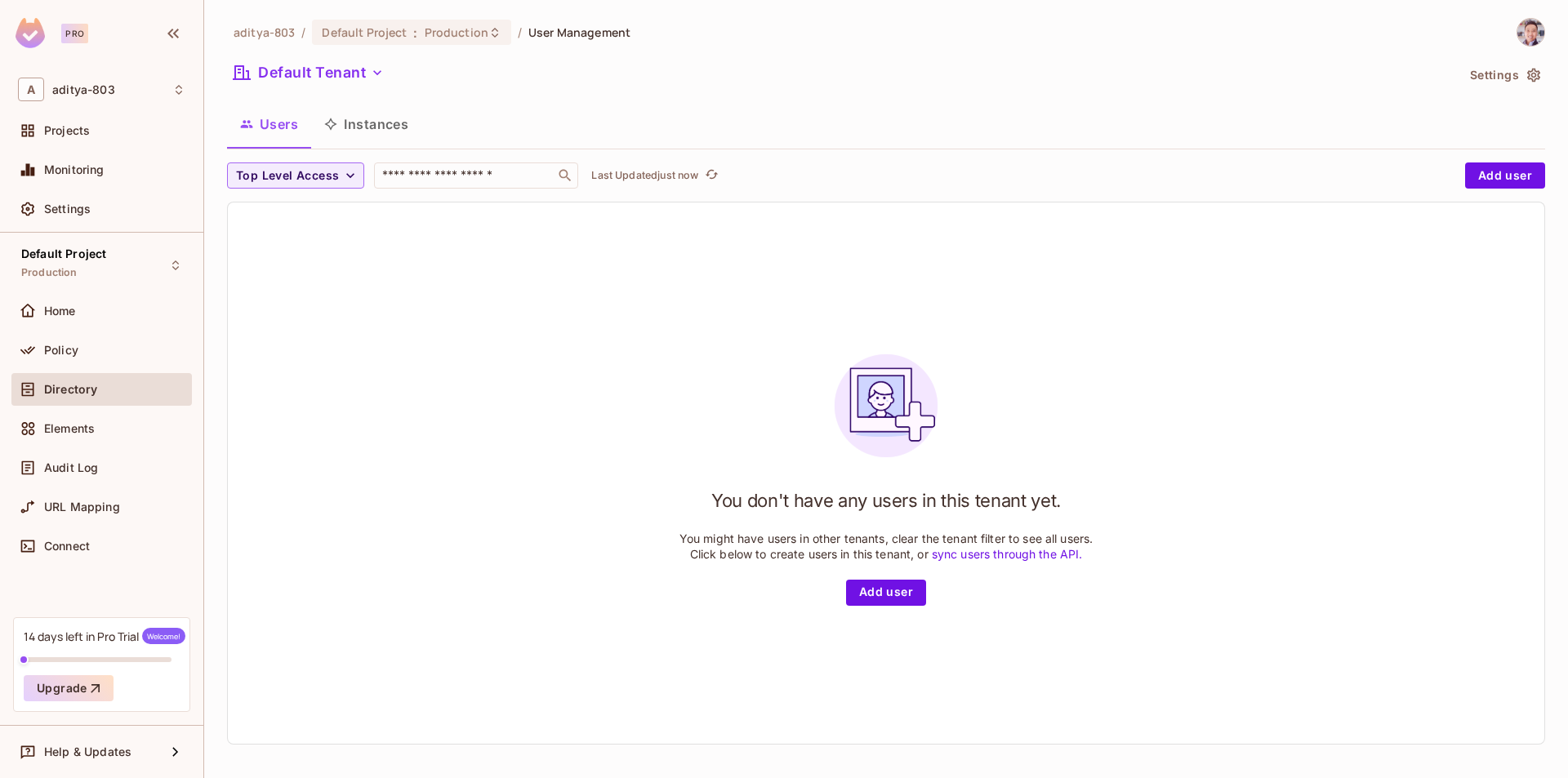
click at [617, 427] on div "You don't have any users in this tenant yet. You might have users in other tena…" at bounding box center [885, 473] width 1316 height 541
click at [608, 425] on div "You don't have any users in this tenant yet. You might have users in other tena…" at bounding box center [885, 473] width 1316 height 541
click at [617, 295] on div "You don't have any users in this tenant yet. You might have users in other tena…" at bounding box center [885, 473] width 1316 height 541
click at [880, 609] on div "You don't have any users in this tenant yet. You might have users in other tena…" at bounding box center [885, 473] width 1316 height 541
click at [114, 124] on div "Projects" at bounding box center [114, 130] width 141 height 13
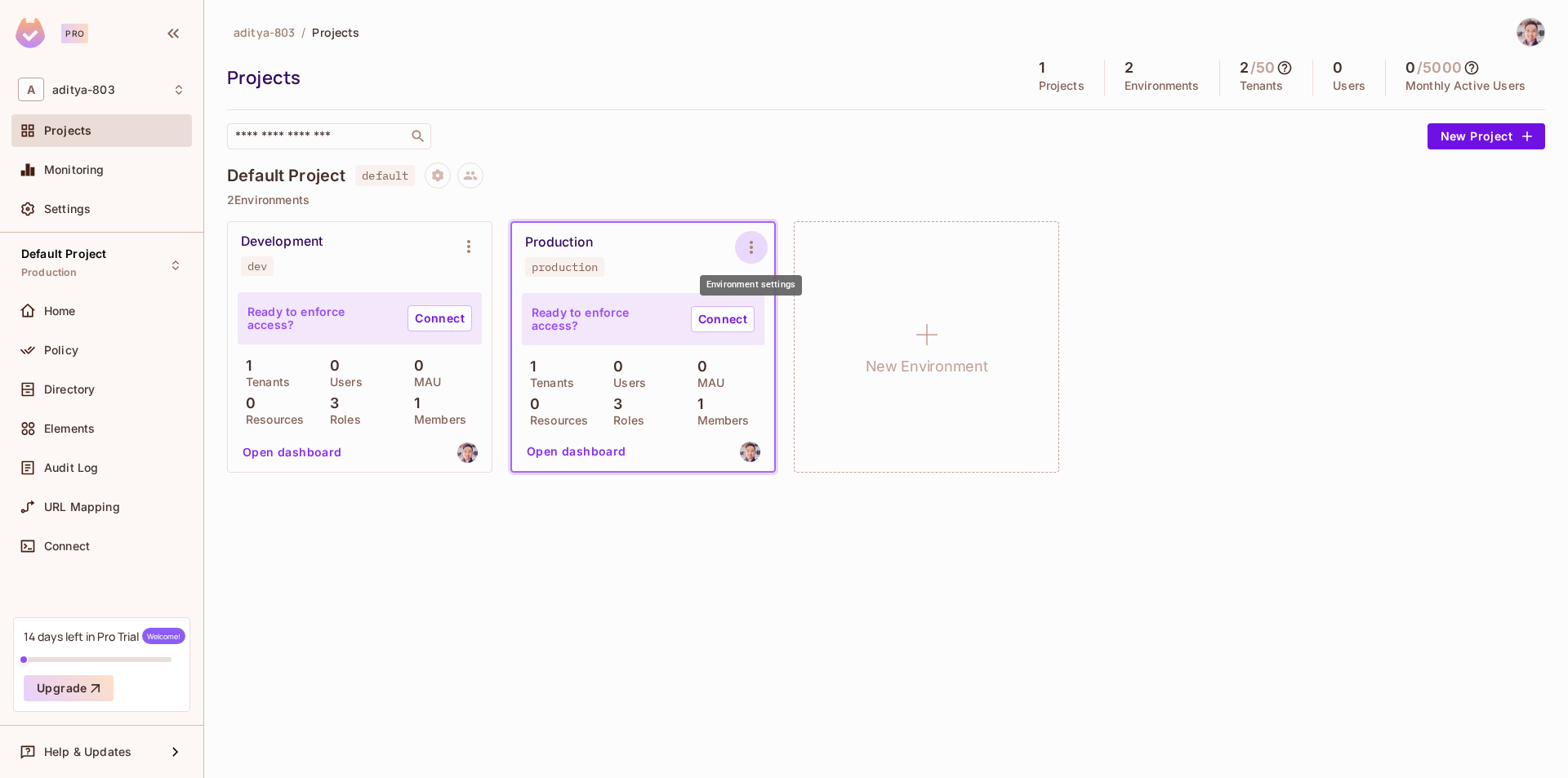
click at [751, 256] on icon "Environment settings" at bounding box center [752, 248] width 20 height 20
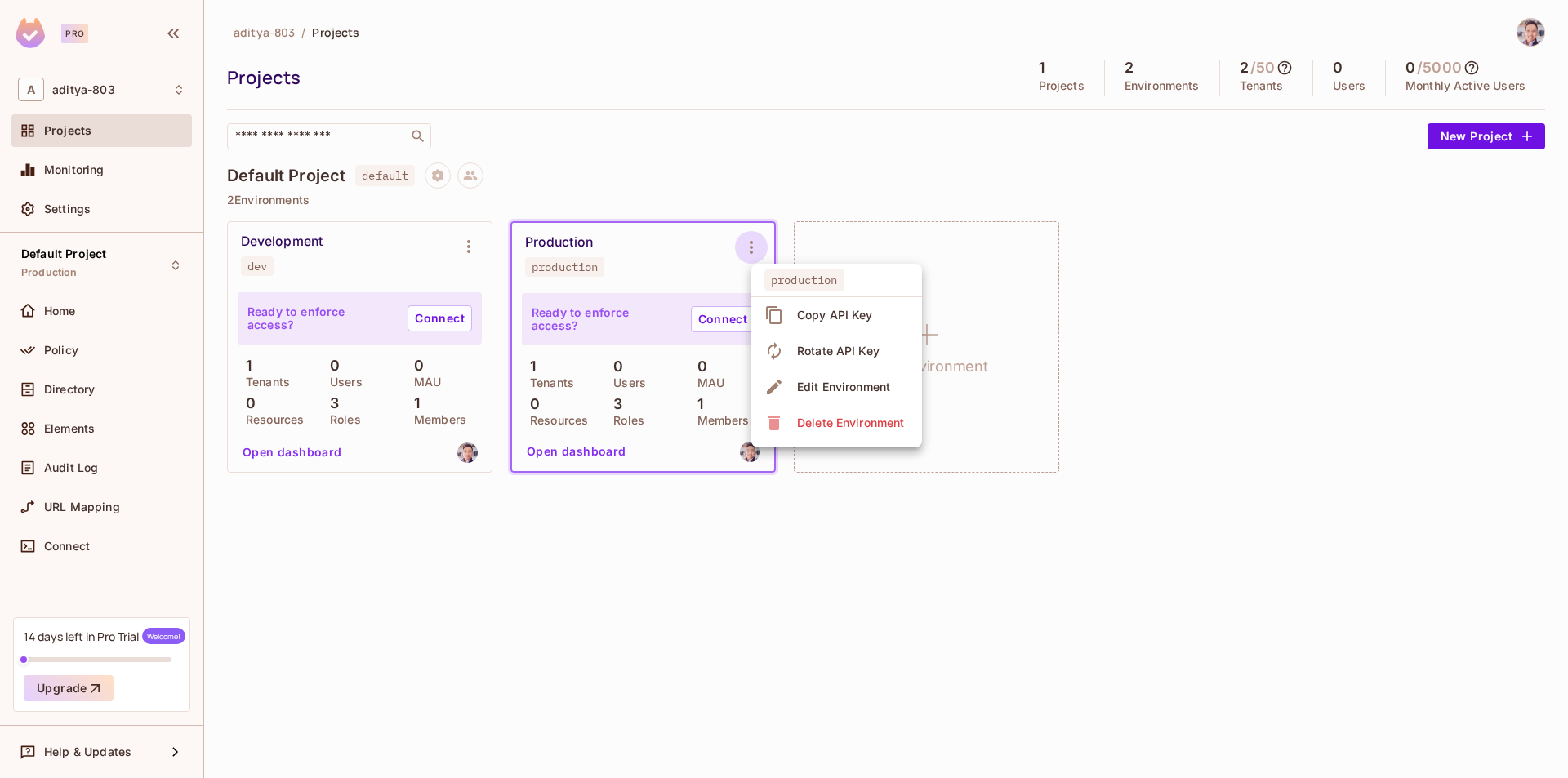
click at [578, 177] on div at bounding box center [784, 389] width 1568 height 778
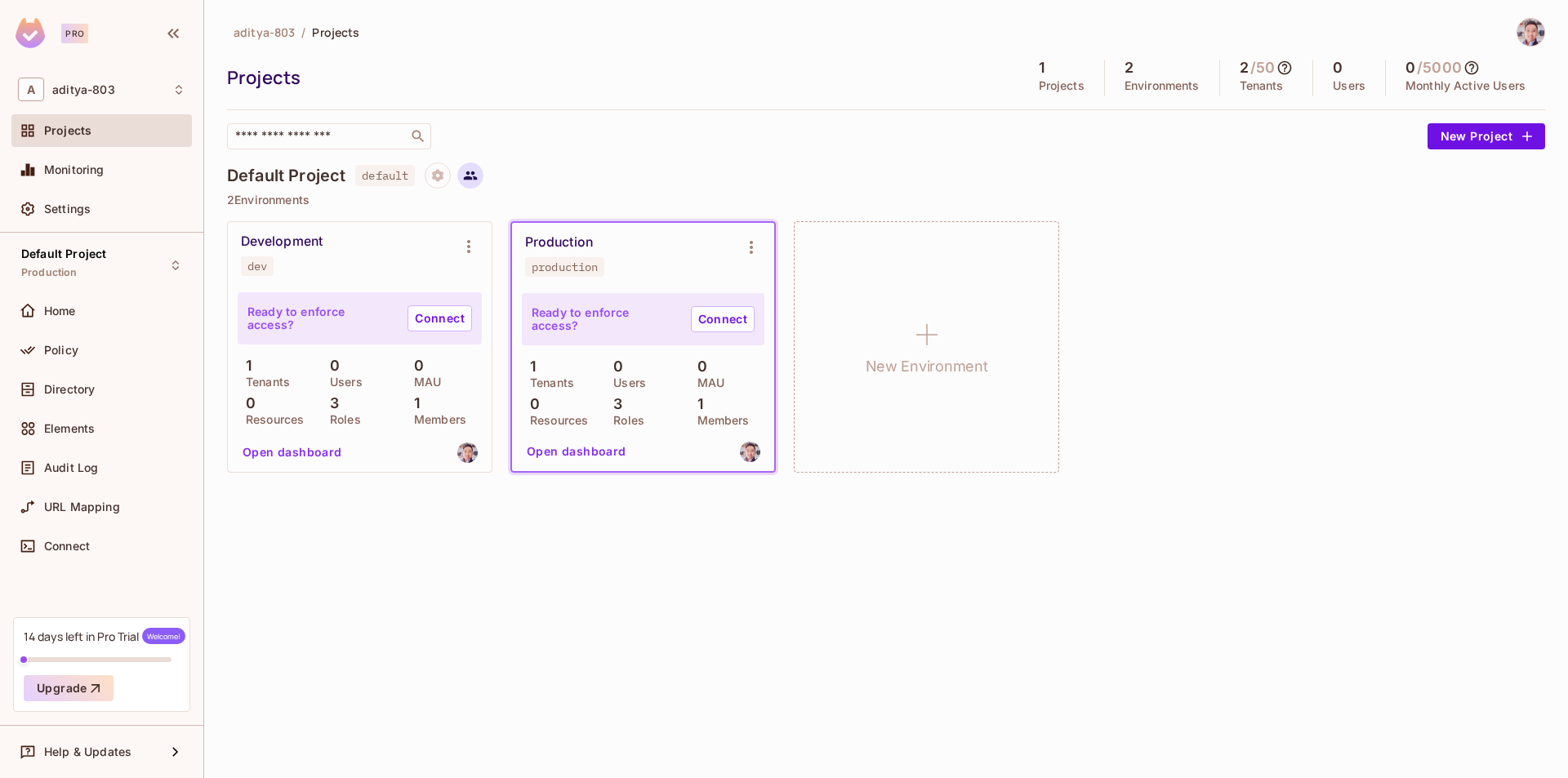
click at [470, 178] on icon at bounding box center [470, 176] width 14 height 9
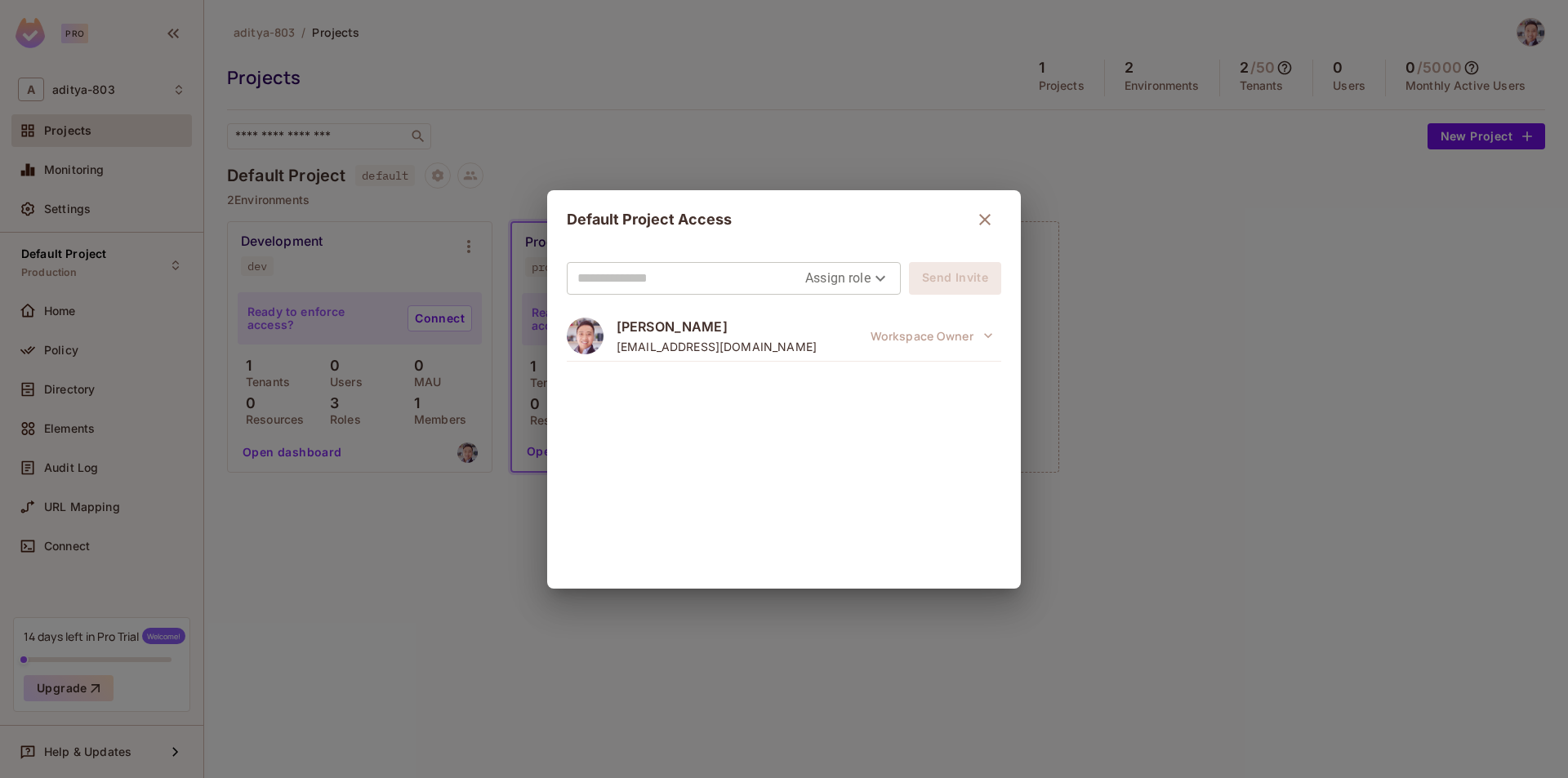
click at [814, 409] on div "aditya wahyudi aditbaco@gmail.com Workspace Owner" at bounding box center [784, 441] width 434 height 261
drag, startPoint x: 986, startPoint y: 218, endPoint x: 977, endPoint y: 217, distance: 9.1
click at [977, 217] on icon "button" at bounding box center [985, 220] width 20 height 20
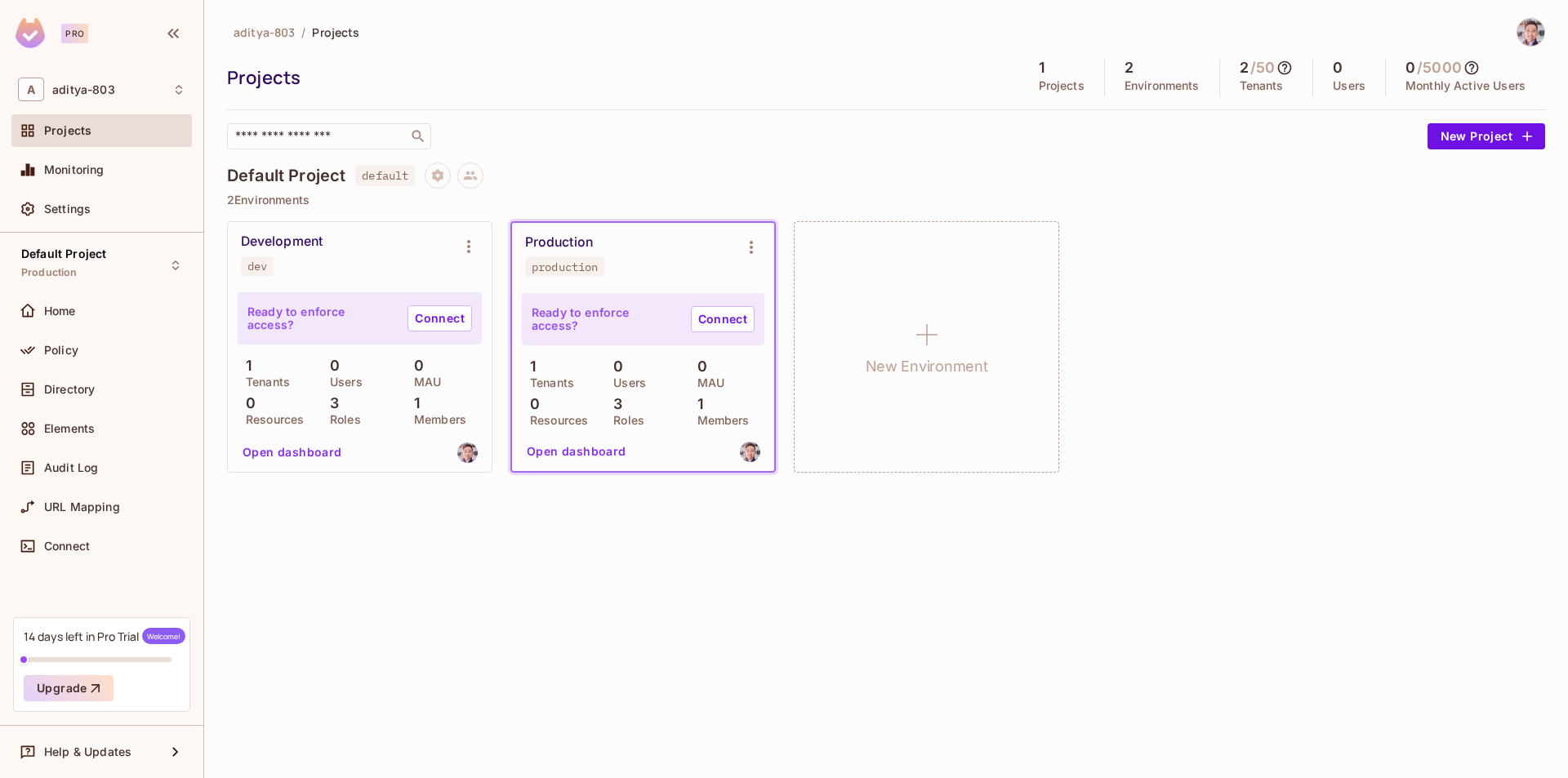
click at [947, 173] on div "Default Project default" at bounding box center [885, 176] width 1318 height 26
click at [120, 198] on div "Settings" at bounding box center [102, 209] width 180 height 33
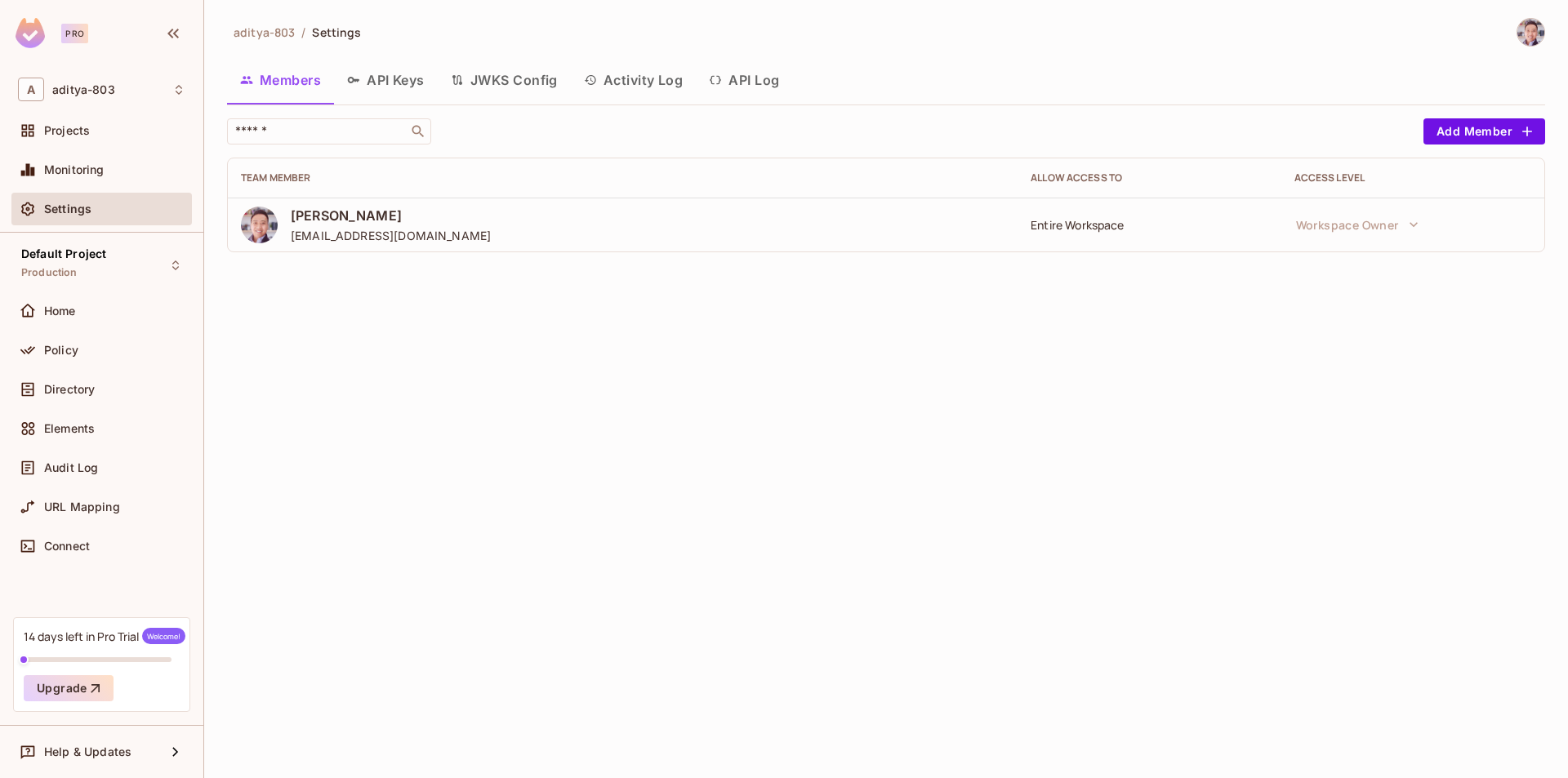
click at [433, 83] on button "API Keys" at bounding box center [386, 79] width 104 height 41
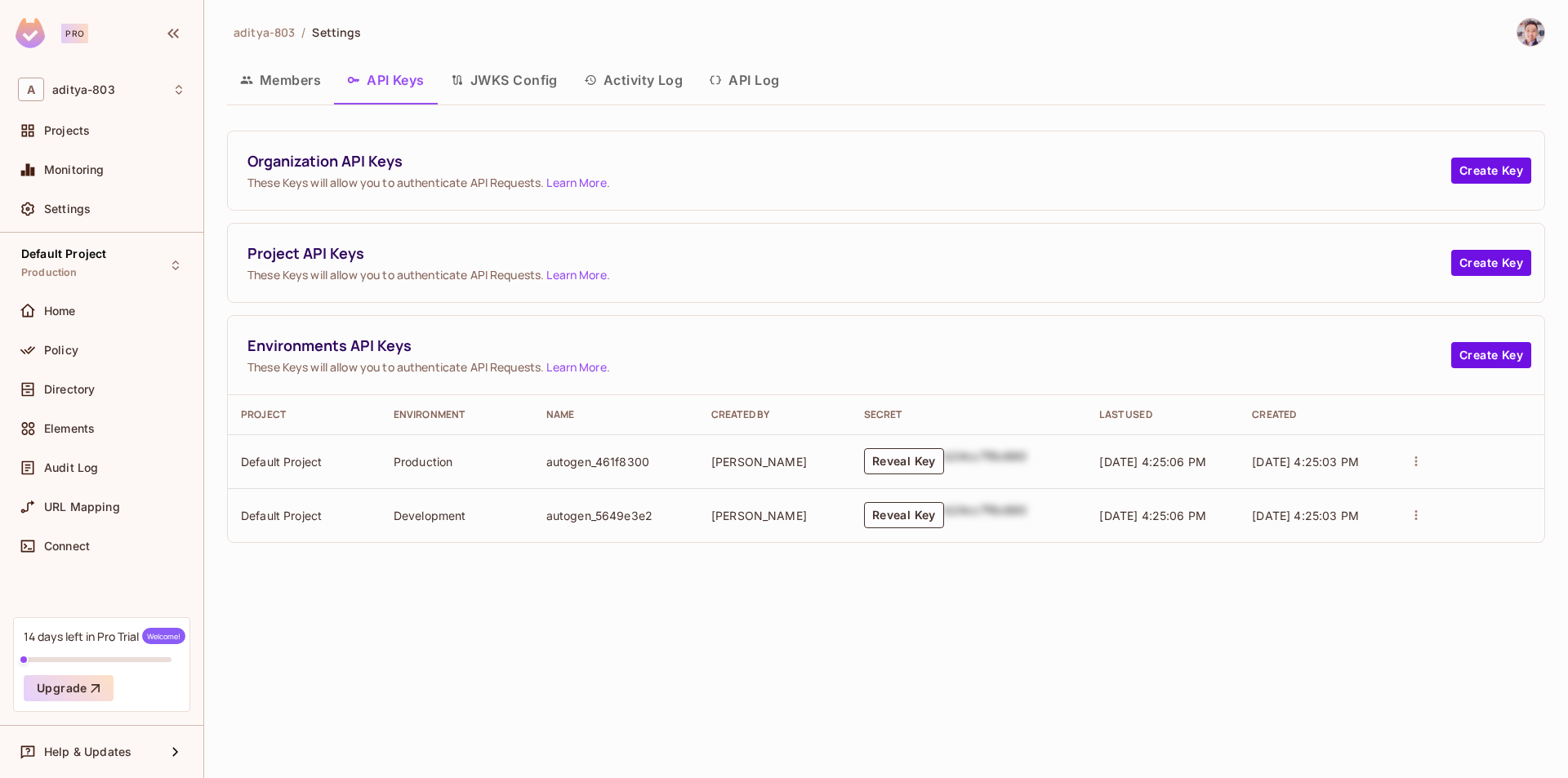
click at [494, 83] on button "JWKS Config" at bounding box center [504, 79] width 133 height 41
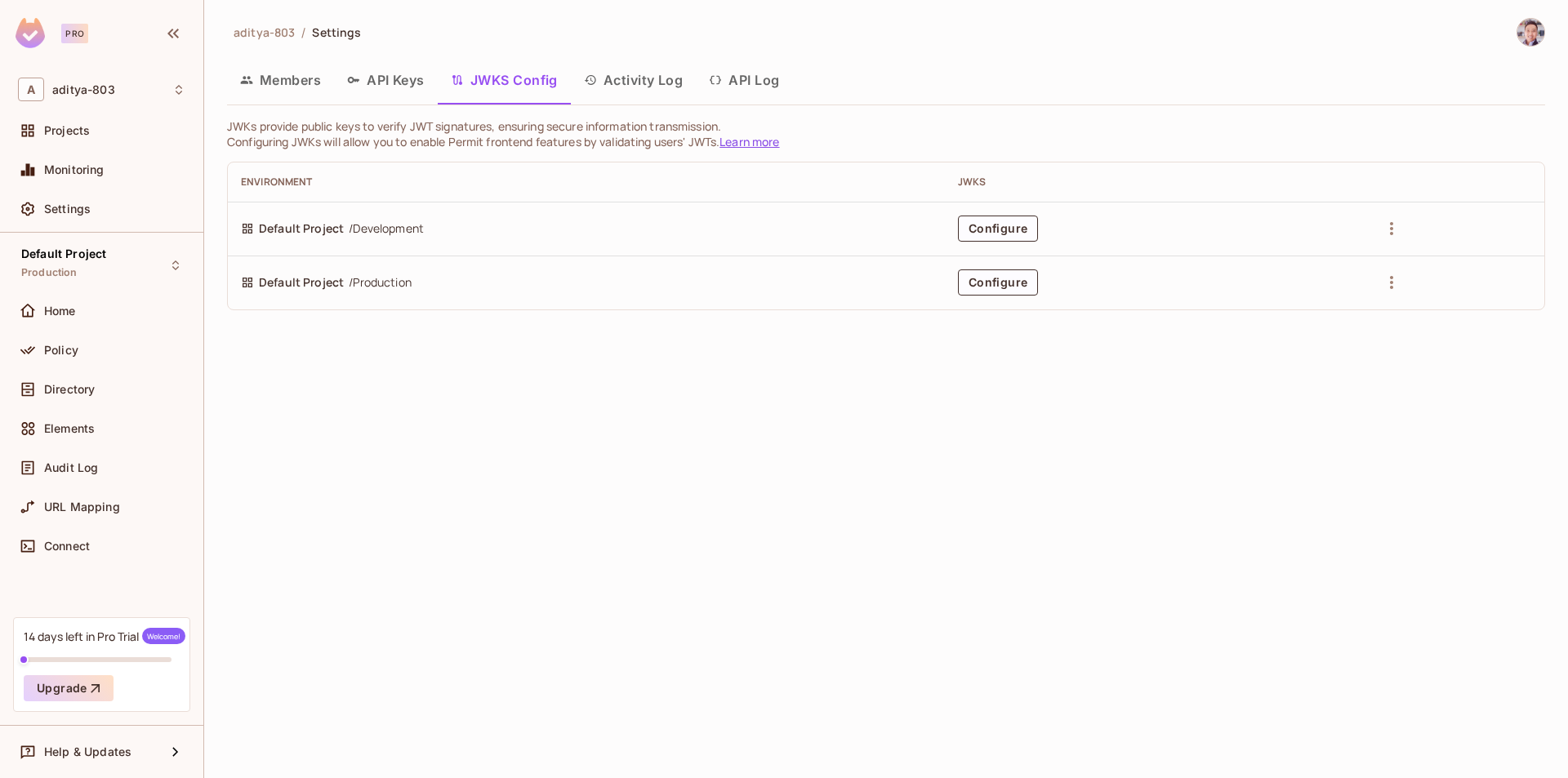
click at [614, 76] on button "Activity Log" at bounding box center [633, 79] width 126 height 41
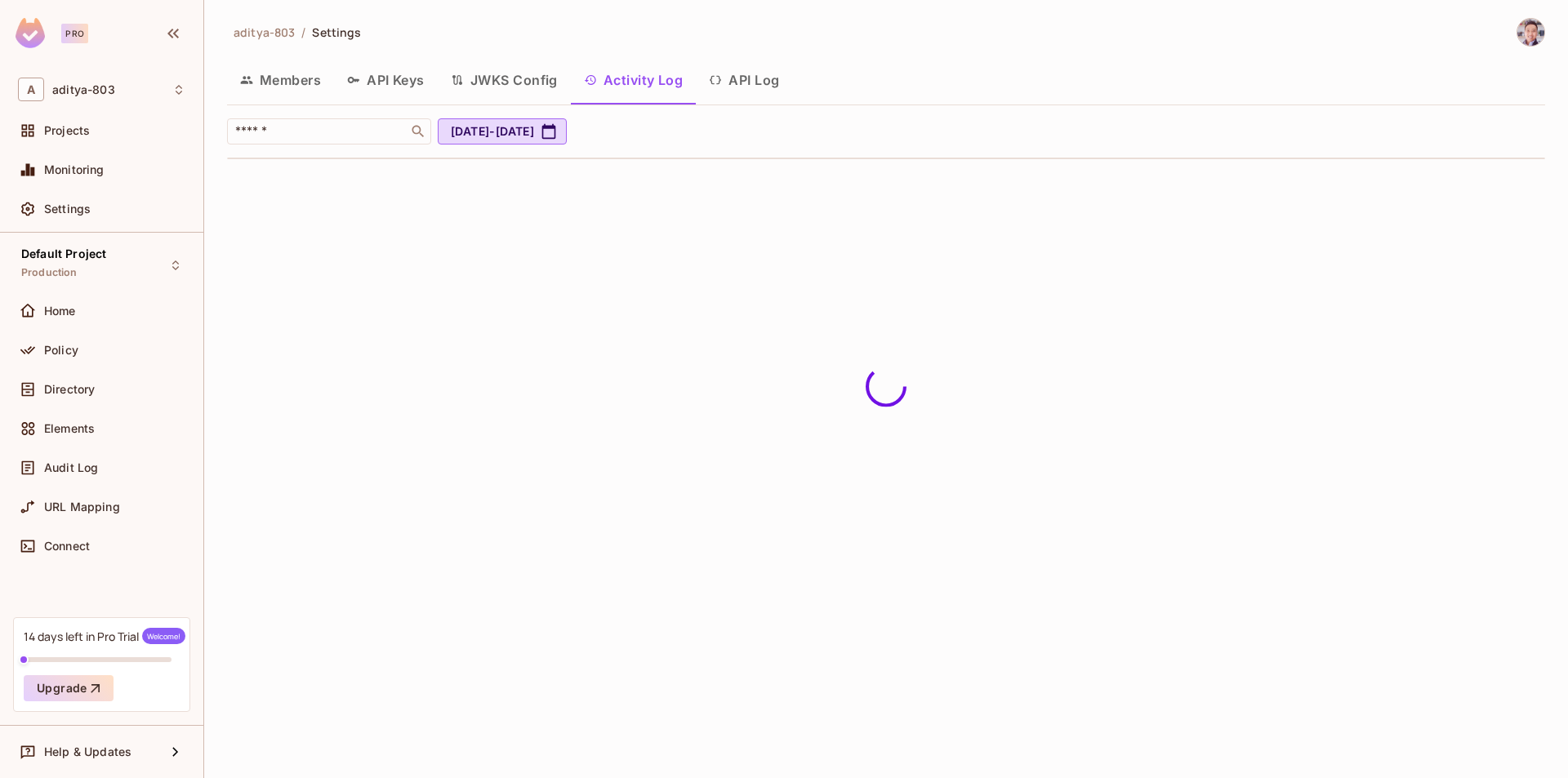
click at [751, 83] on button "API Log" at bounding box center [744, 79] width 96 height 41
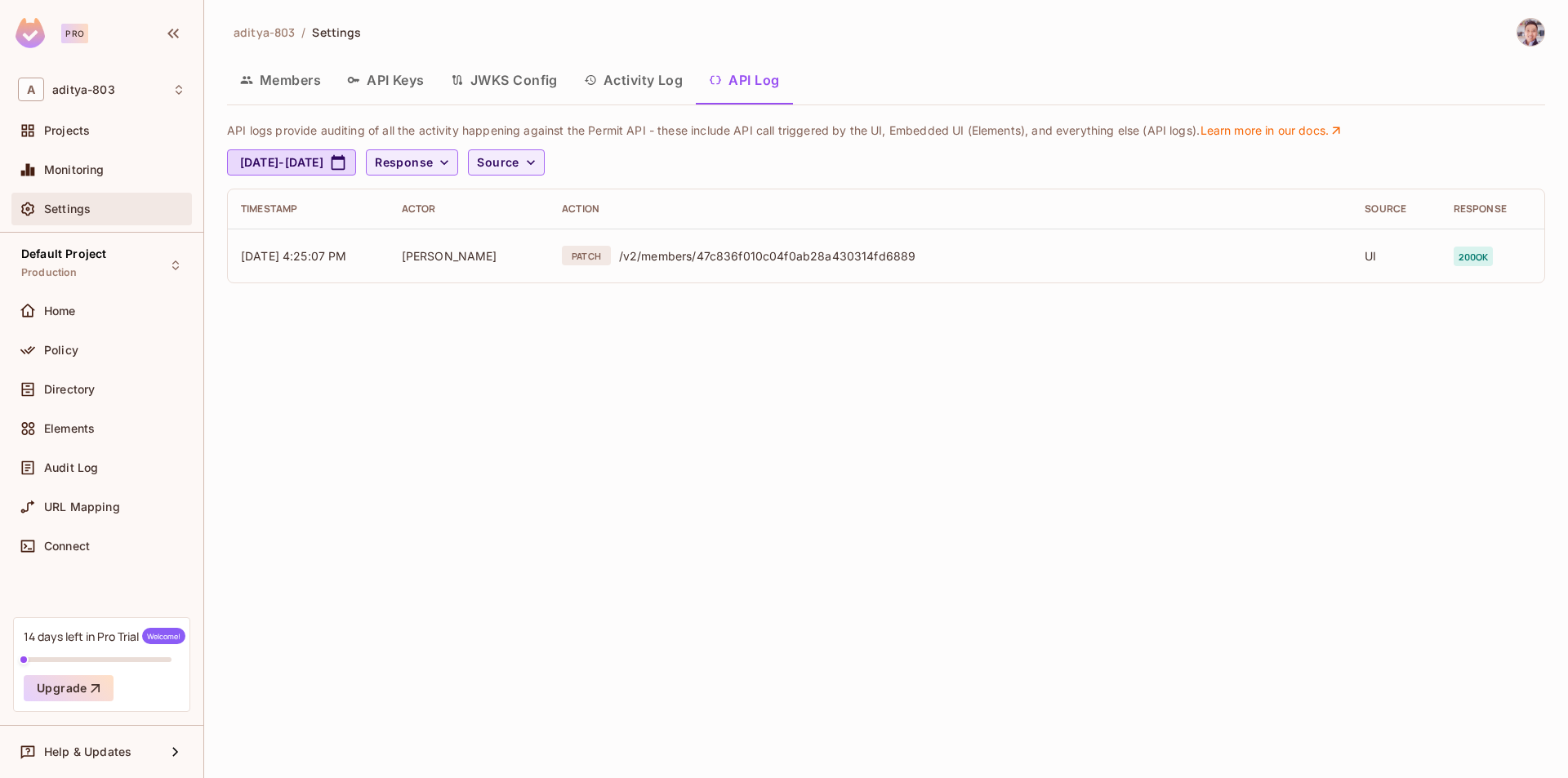
click at [100, 214] on div "Settings" at bounding box center [114, 209] width 141 height 13
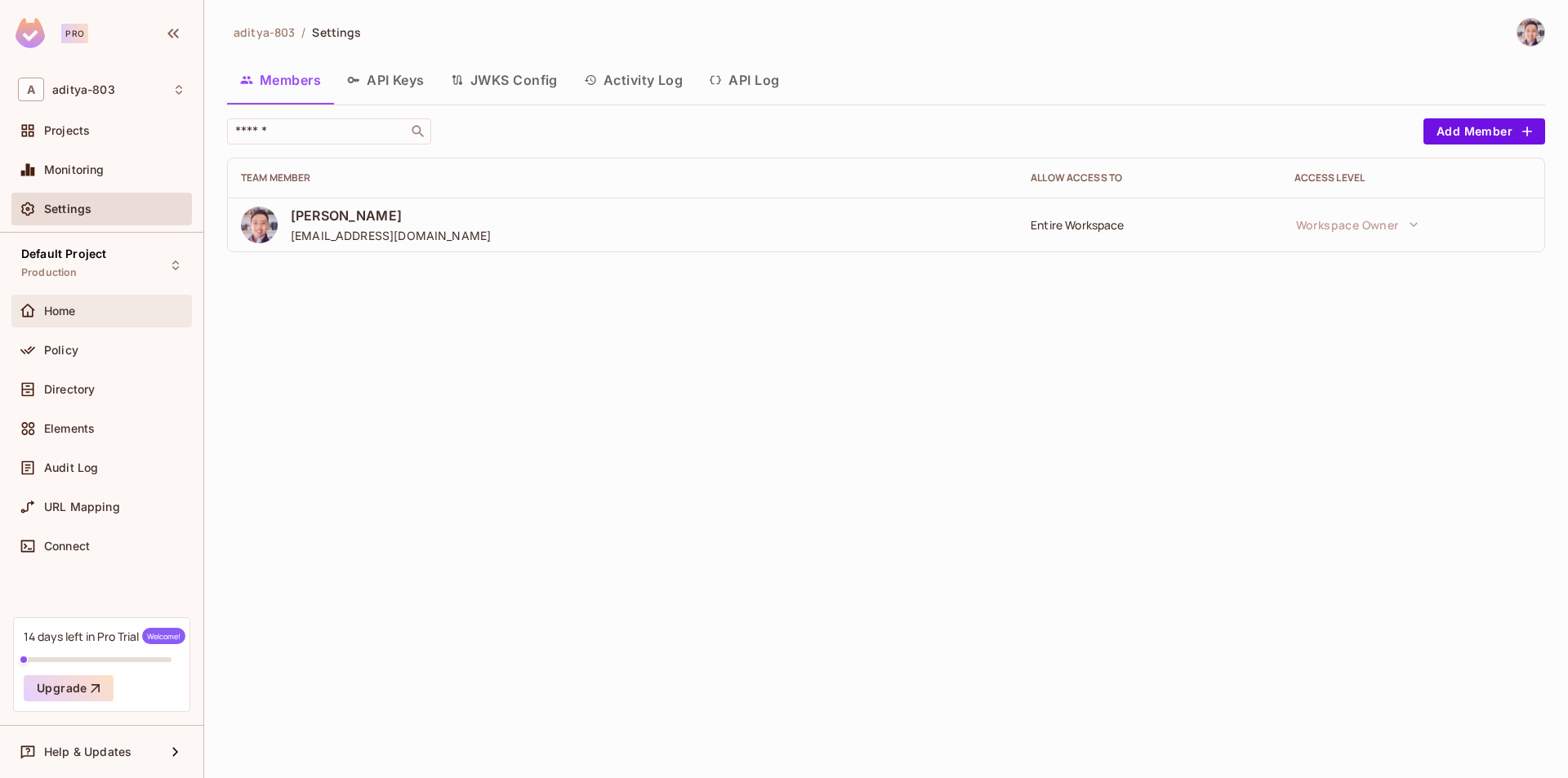
click at [130, 318] on div "Home" at bounding box center [102, 311] width 167 height 20
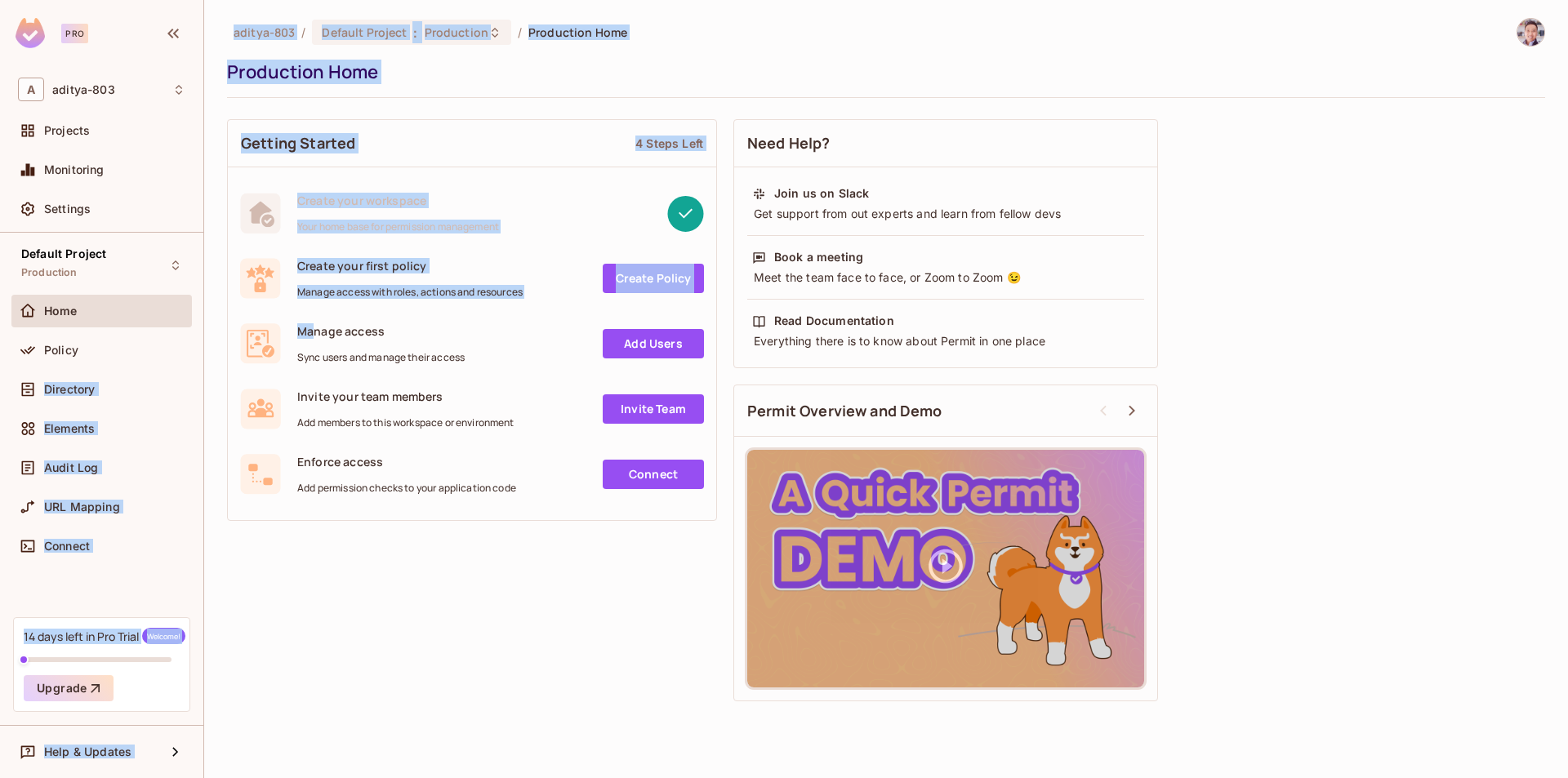
drag, startPoint x: 135, startPoint y: 352, endPoint x: 329, endPoint y: 346, distance: 194.1
click at [321, 344] on div "Pro A aditya-803 Projects Monitoring Settings Default Project Production Home P…" at bounding box center [784, 389] width 1568 height 778
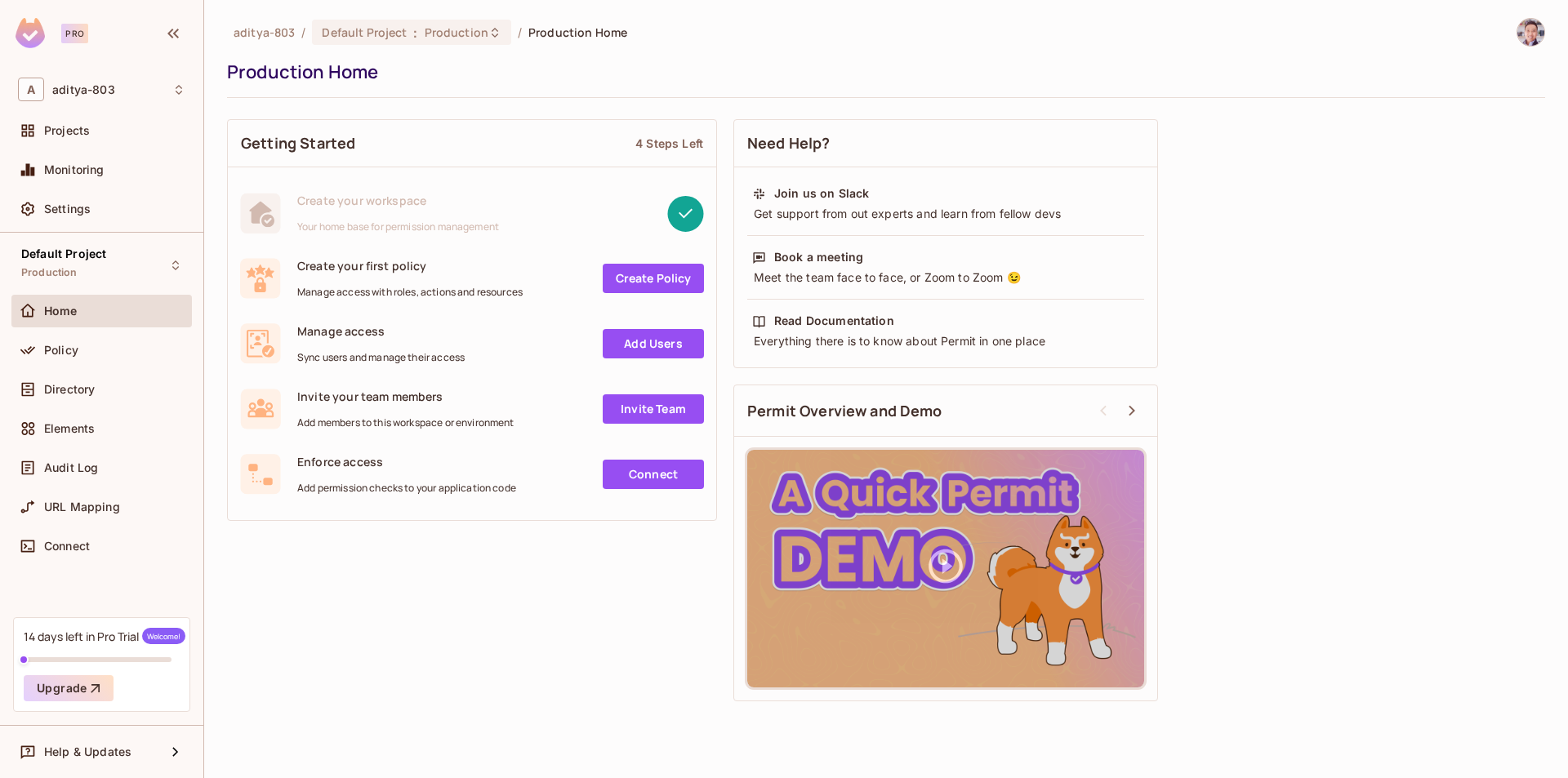
click at [398, 363] on span "Sync users and manage their access" at bounding box center [381, 358] width 167 height 13
click at [407, 351] on span "Sync users and manage their access" at bounding box center [381, 358] width 167 height 13
click at [1355, 288] on div "Getting Started 4 Steps Left Create your workspace Your home base for permissio…" at bounding box center [885, 410] width 1318 height 599
